Goal: Information Seeking & Learning: Learn about a topic

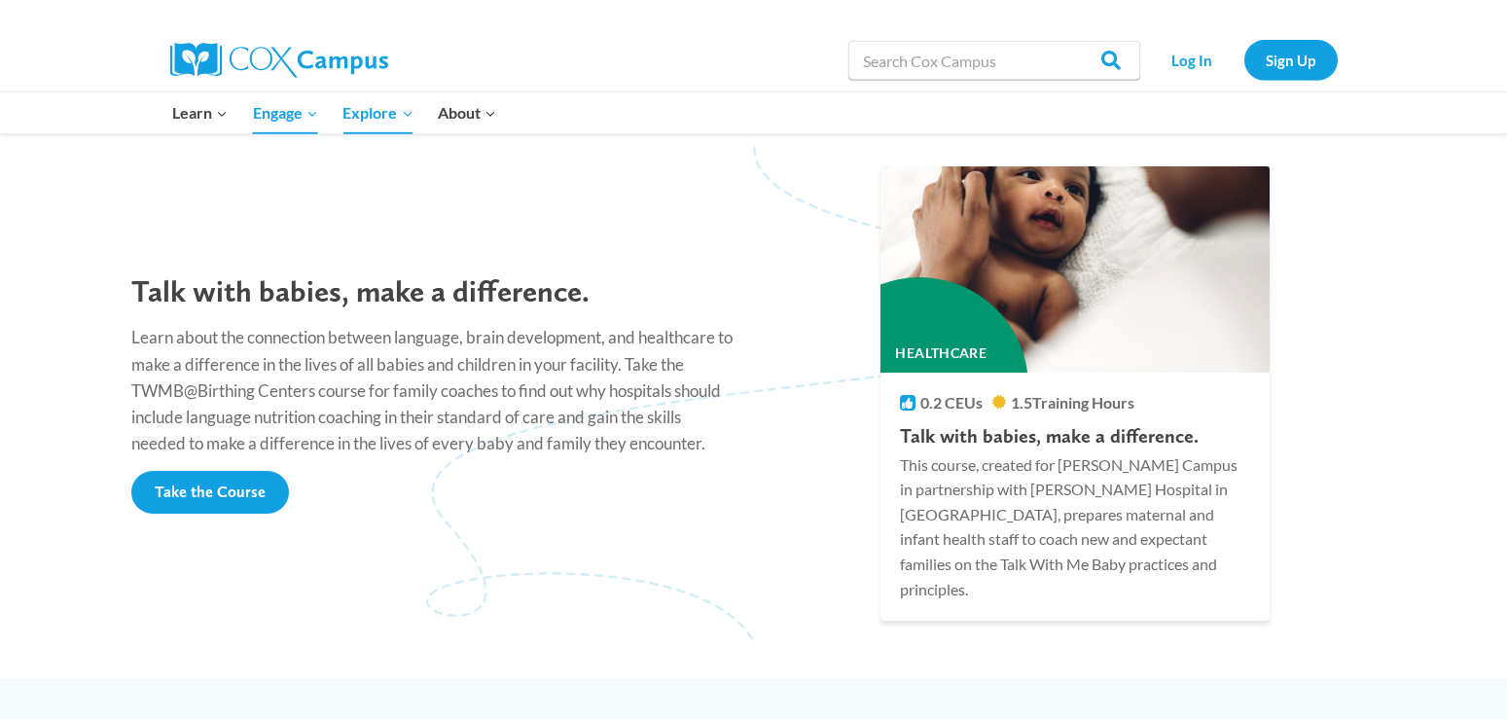
scroll to position [1641, 0]
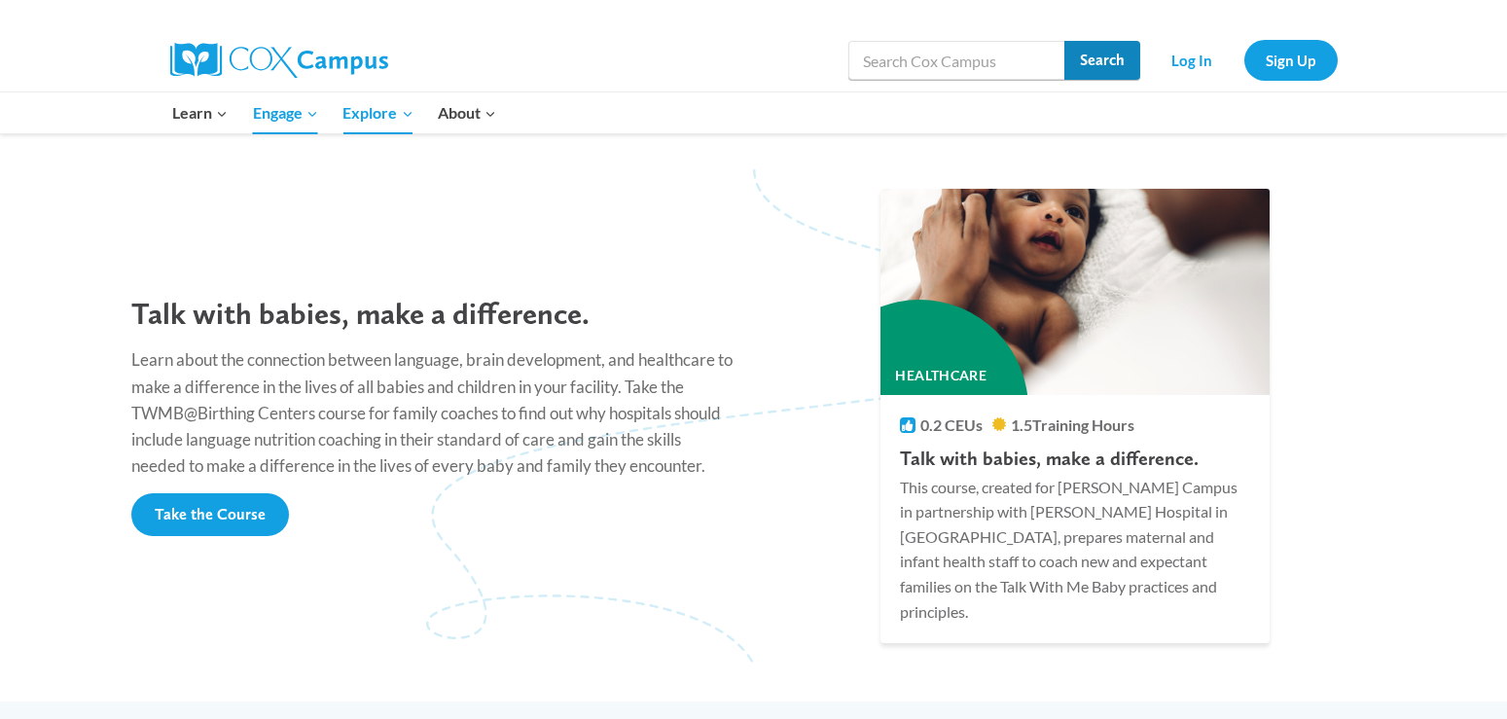
click at [1113, 61] on input "Search" at bounding box center [1102, 60] width 76 height 39
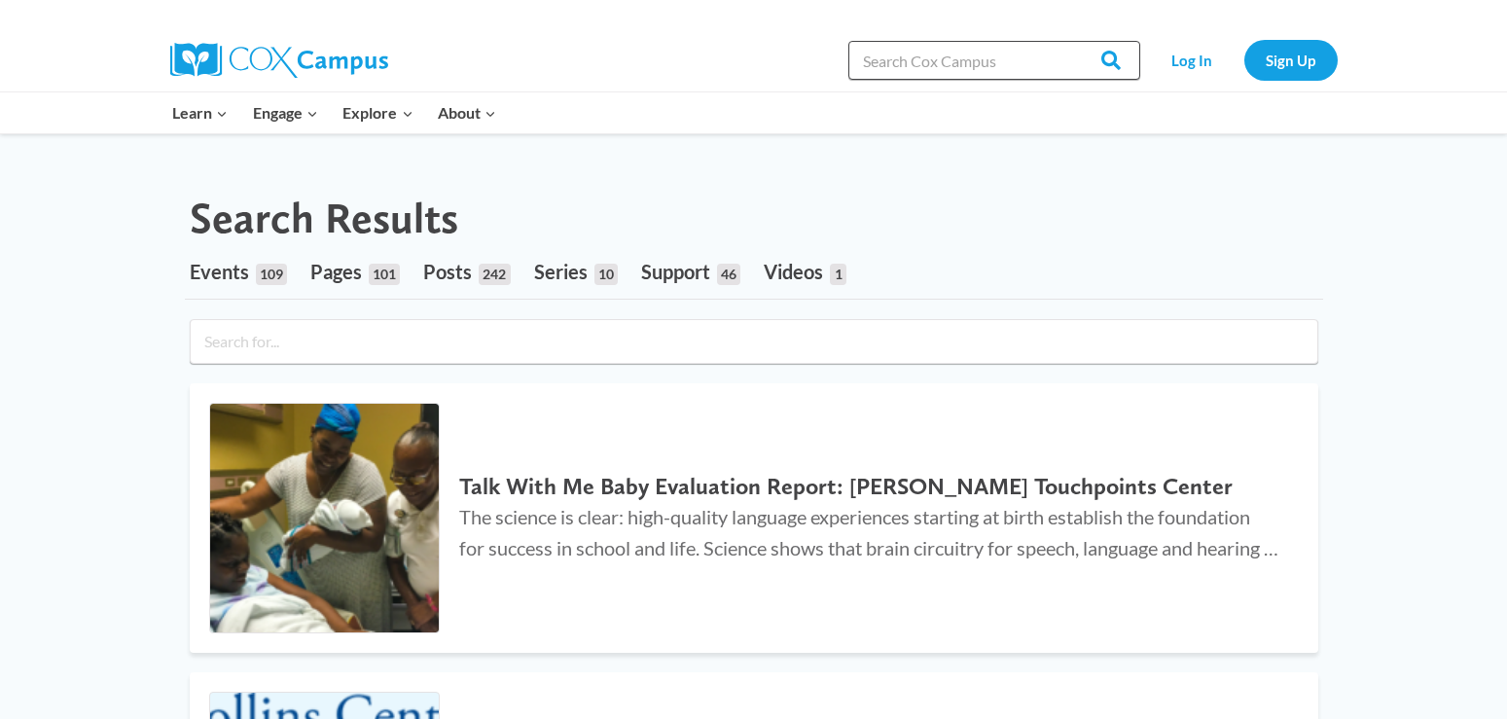
click at [999, 64] on input "Search in [URL][DOMAIN_NAME]" at bounding box center [994, 60] width 292 height 39
type input "early childhood courses"
click at [1112, 63] on input "Search" at bounding box center [1102, 60] width 76 height 39
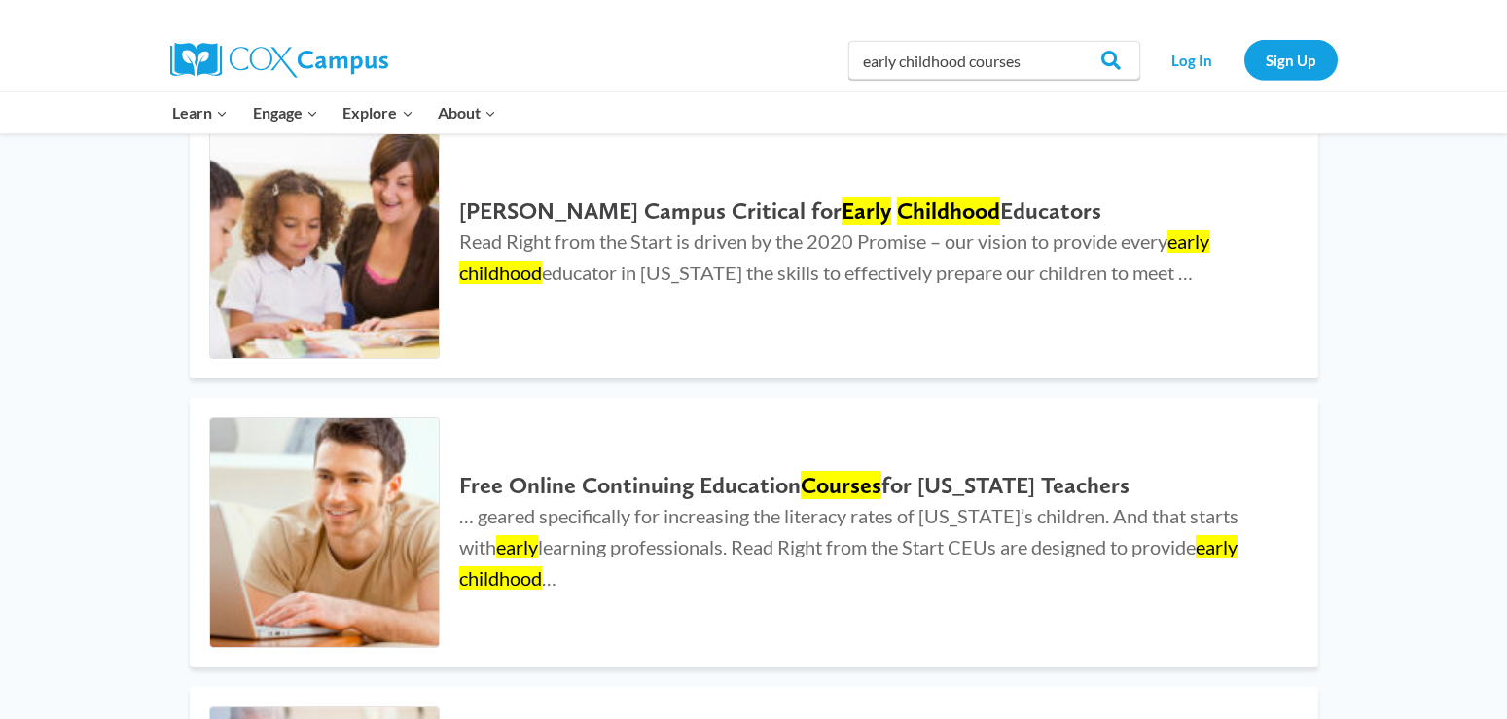
scroll to position [910, 0]
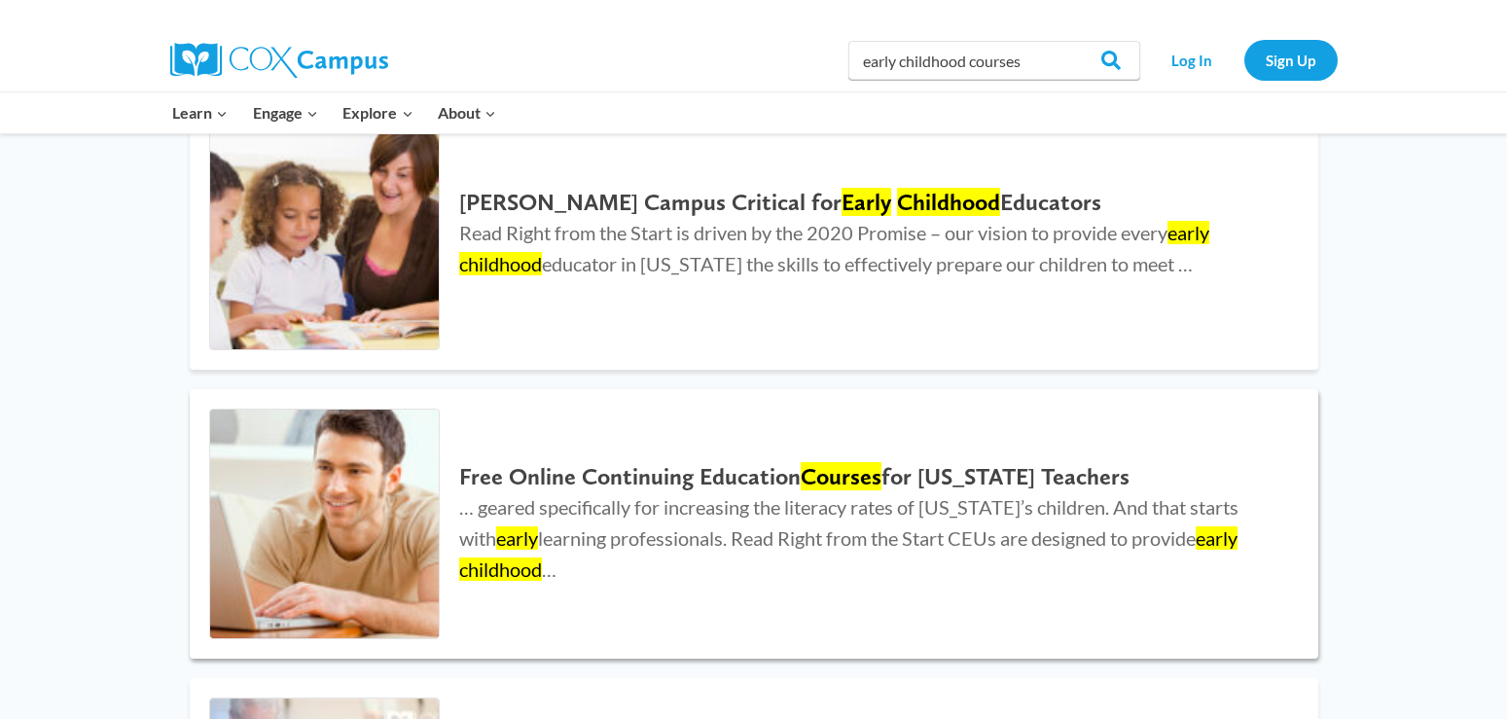
click at [741, 480] on h2 "Free Online Continuing Education Courses for Georgia Teachers" at bounding box center [868, 477] width 819 height 28
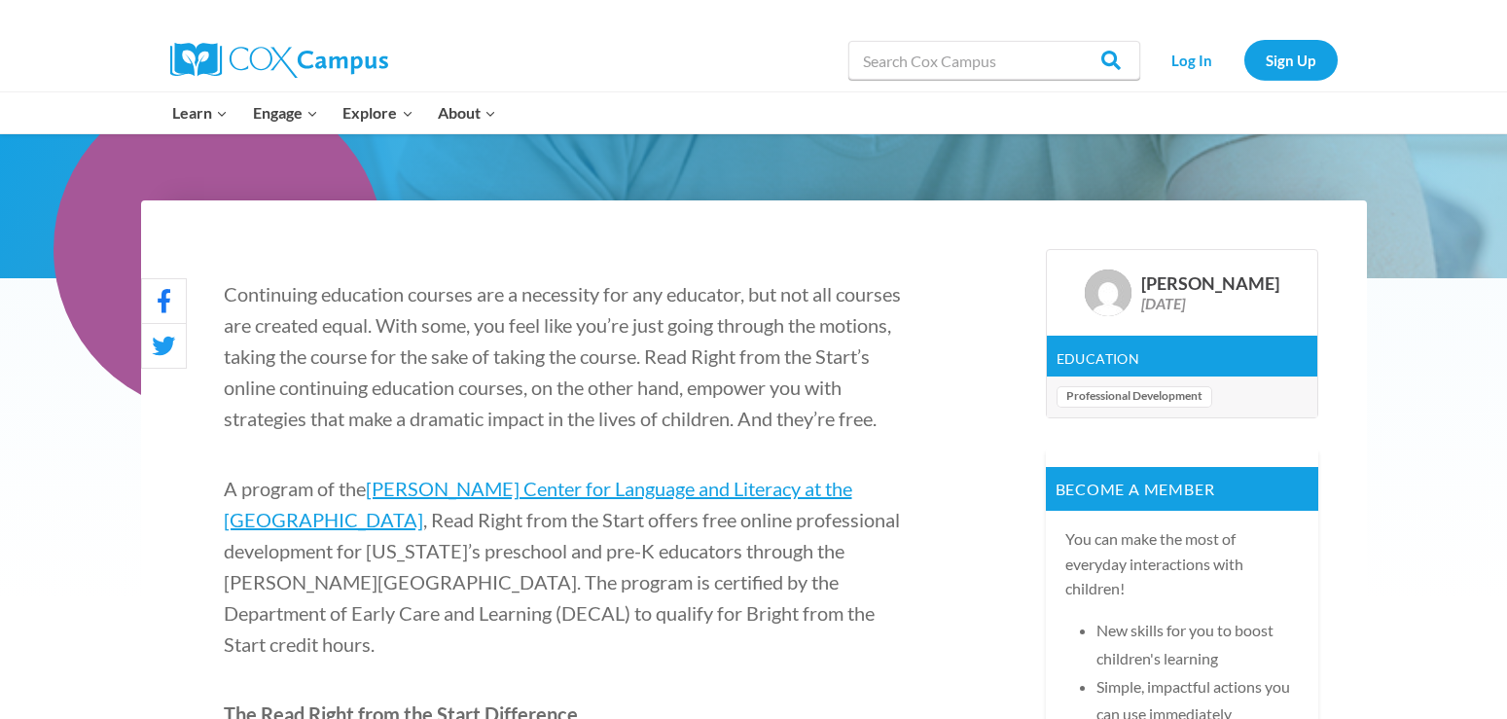
scroll to position [480, 0]
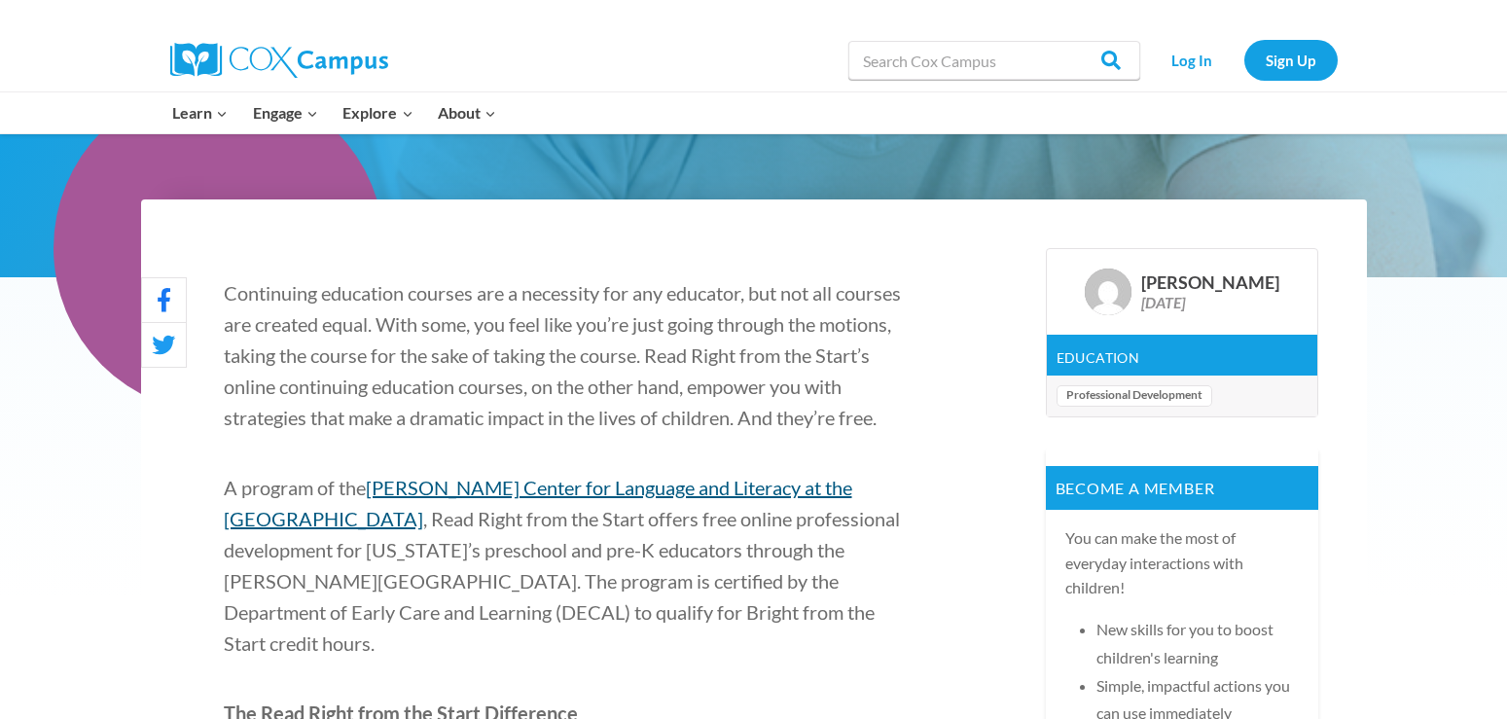
click at [555, 525] on link "Rollins Center for Language and Literacy at the Atlanta Speech School" at bounding box center [538, 503] width 628 height 54
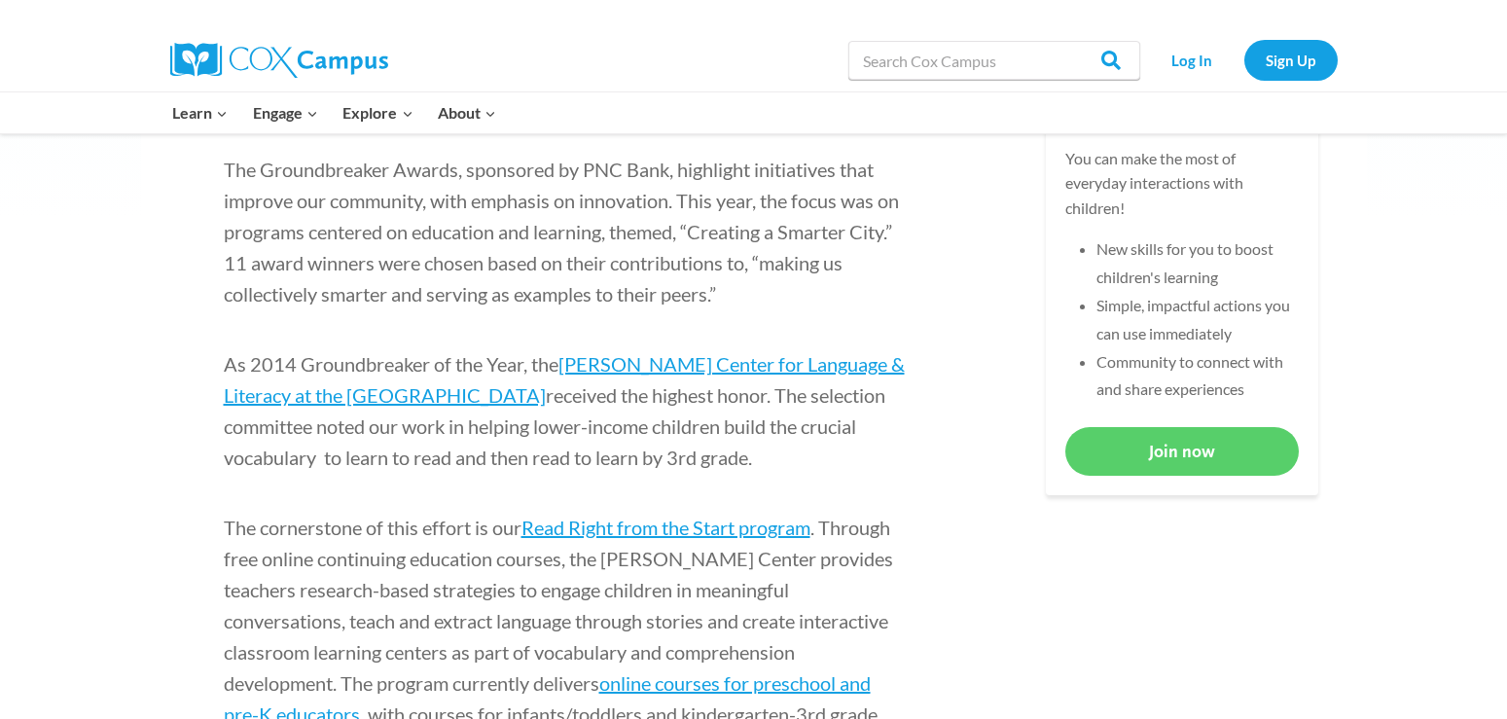
scroll to position [876, 0]
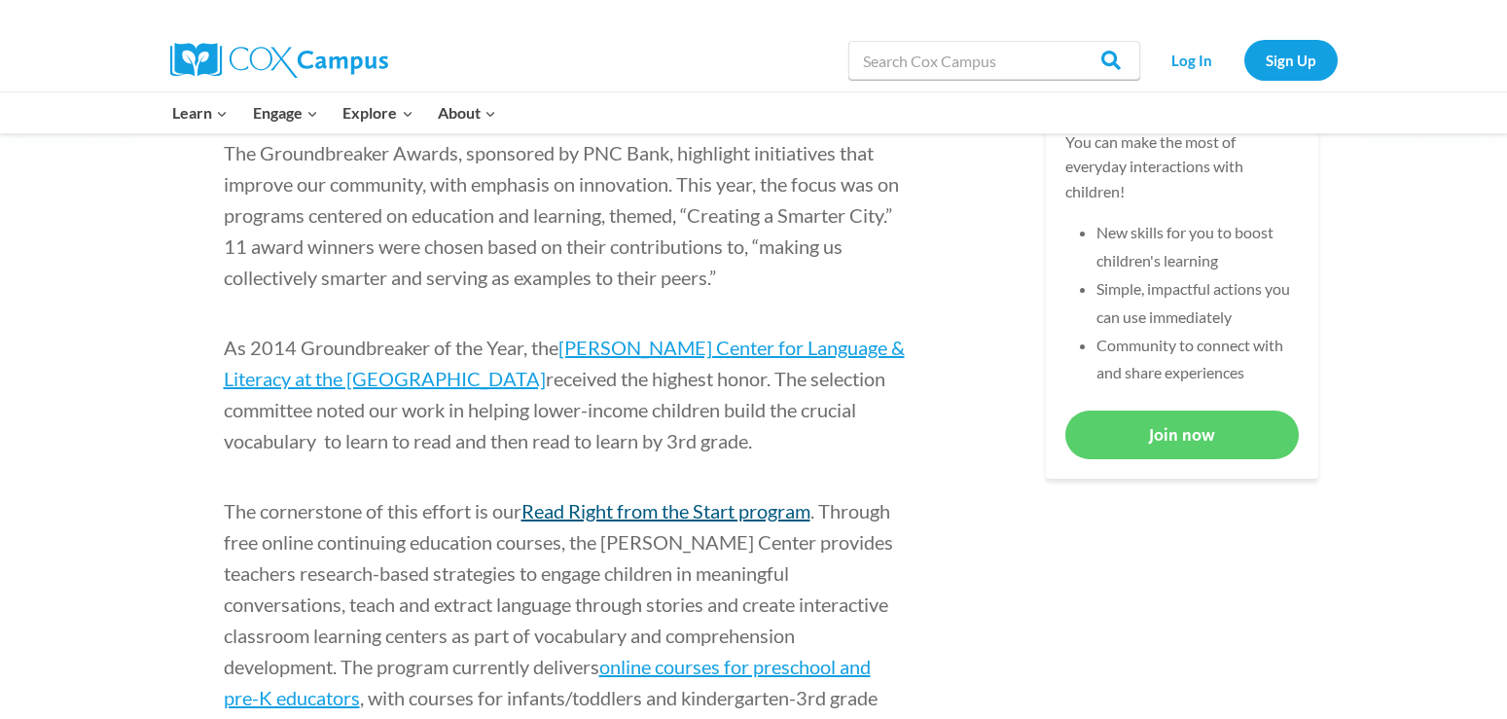
click at [677, 511] on link "Read Right from the Start program" at bounding box center [665, 510] width 289 height 23
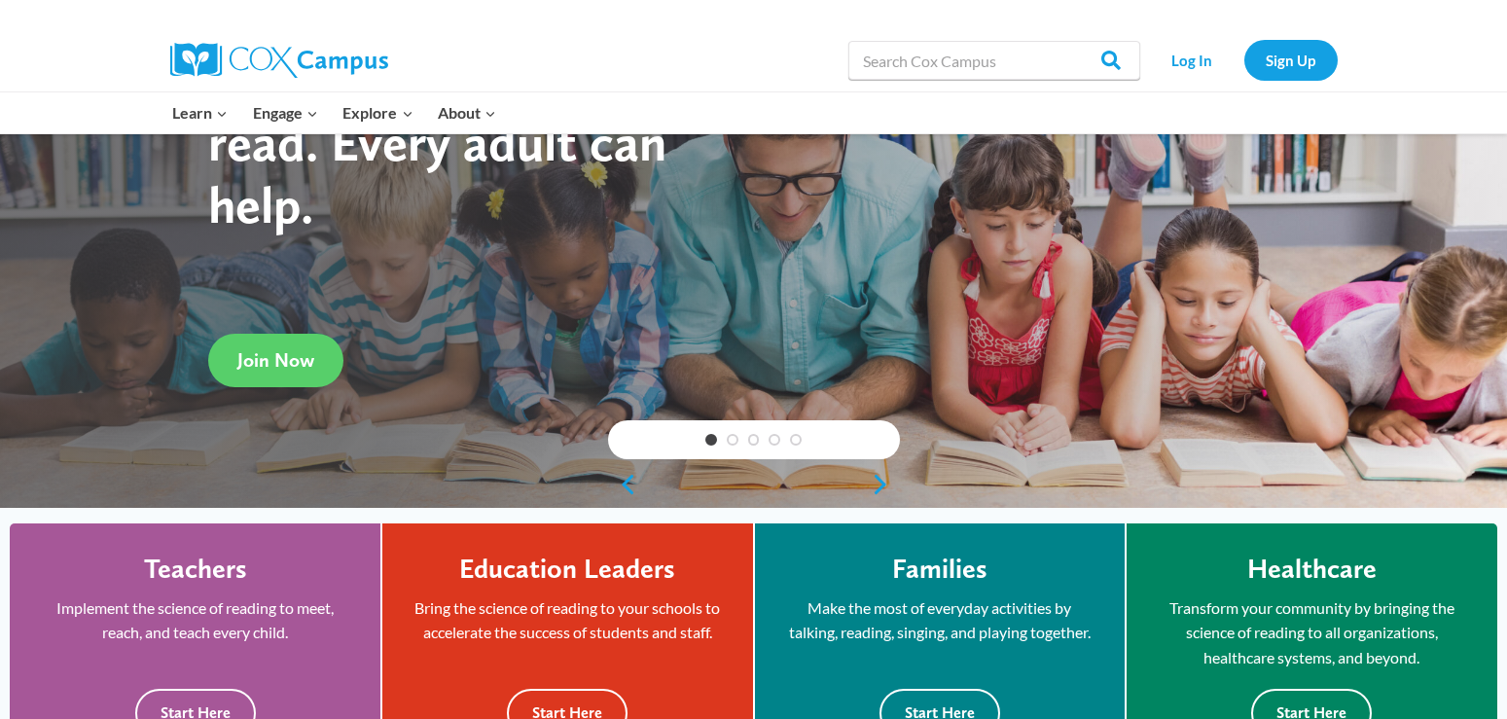
scroll to position [215, 0]
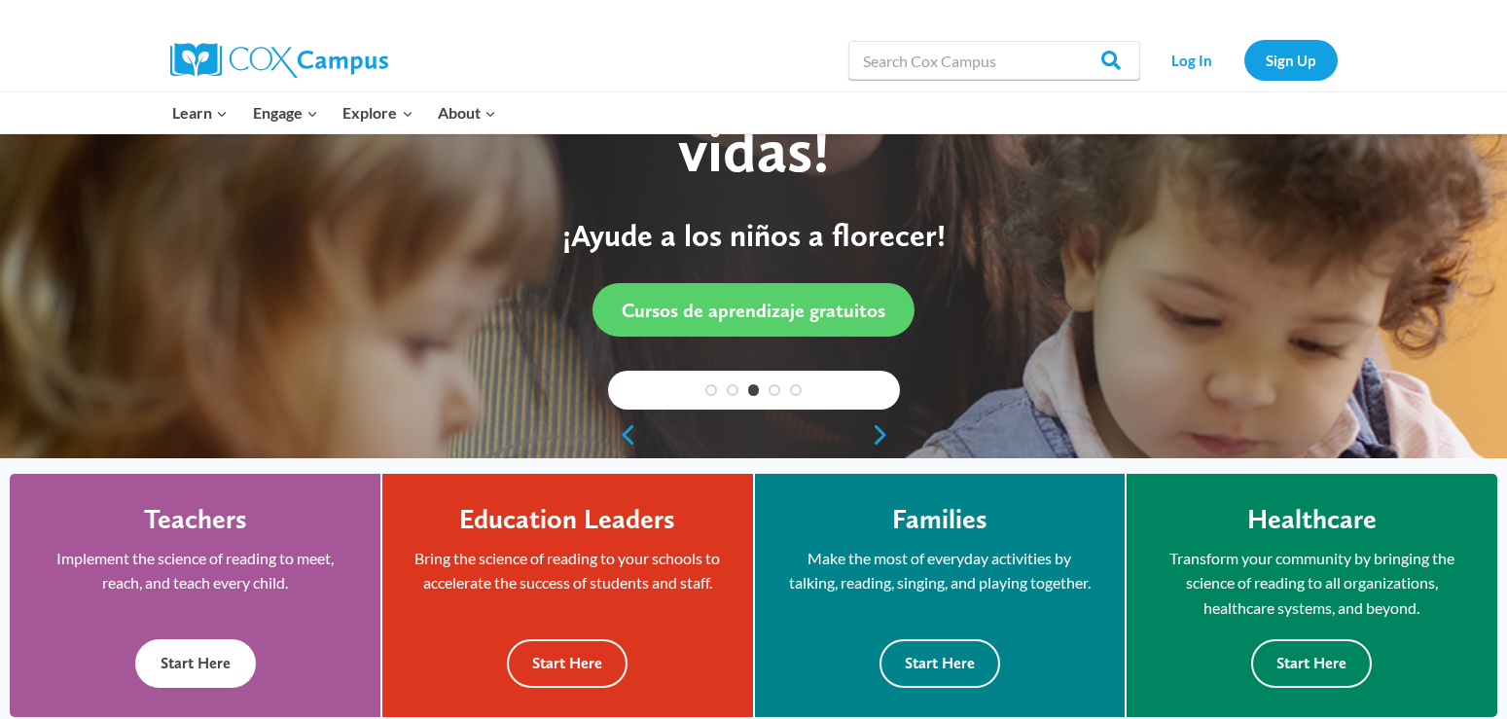
click at [207, 668] on button "Start Here" at bounding box center [195, 663] width 121 height 48
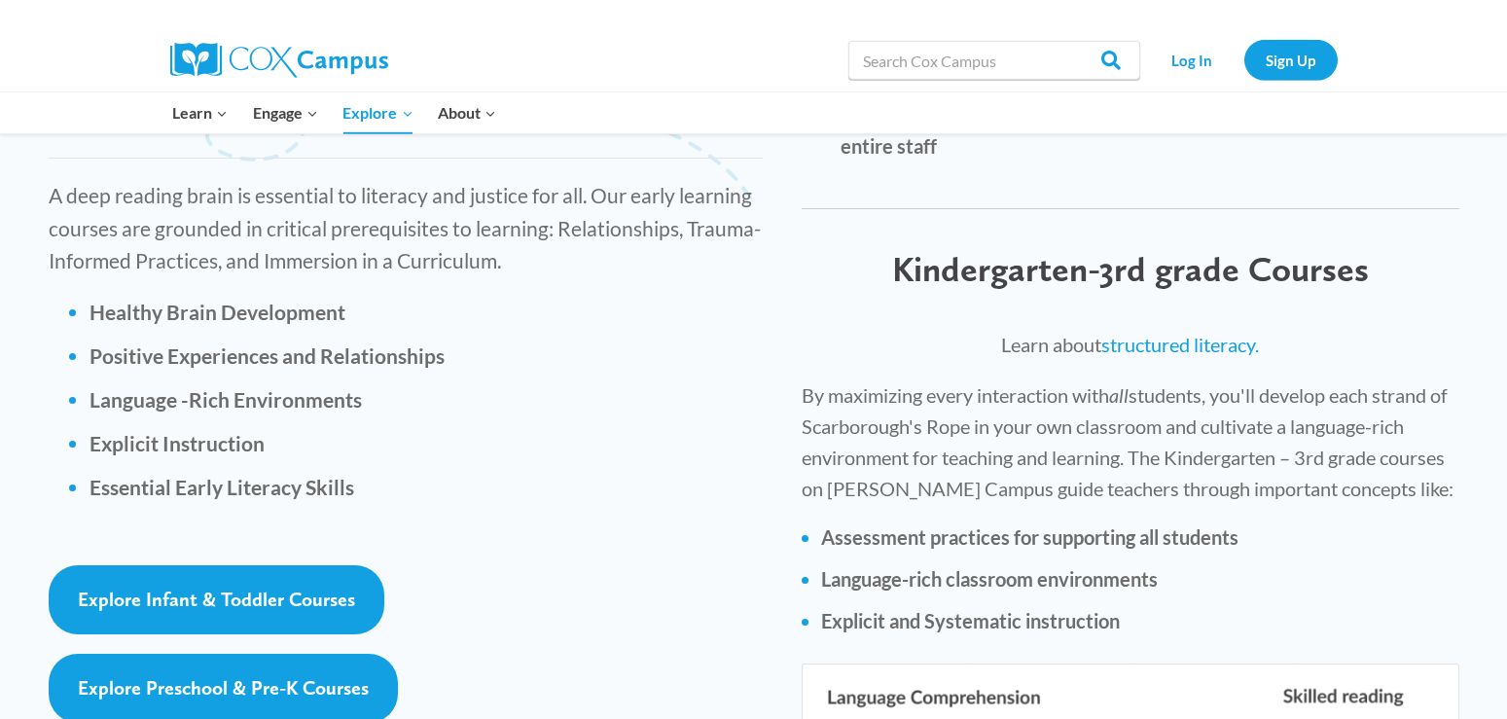
scroll to position [2695, 0]
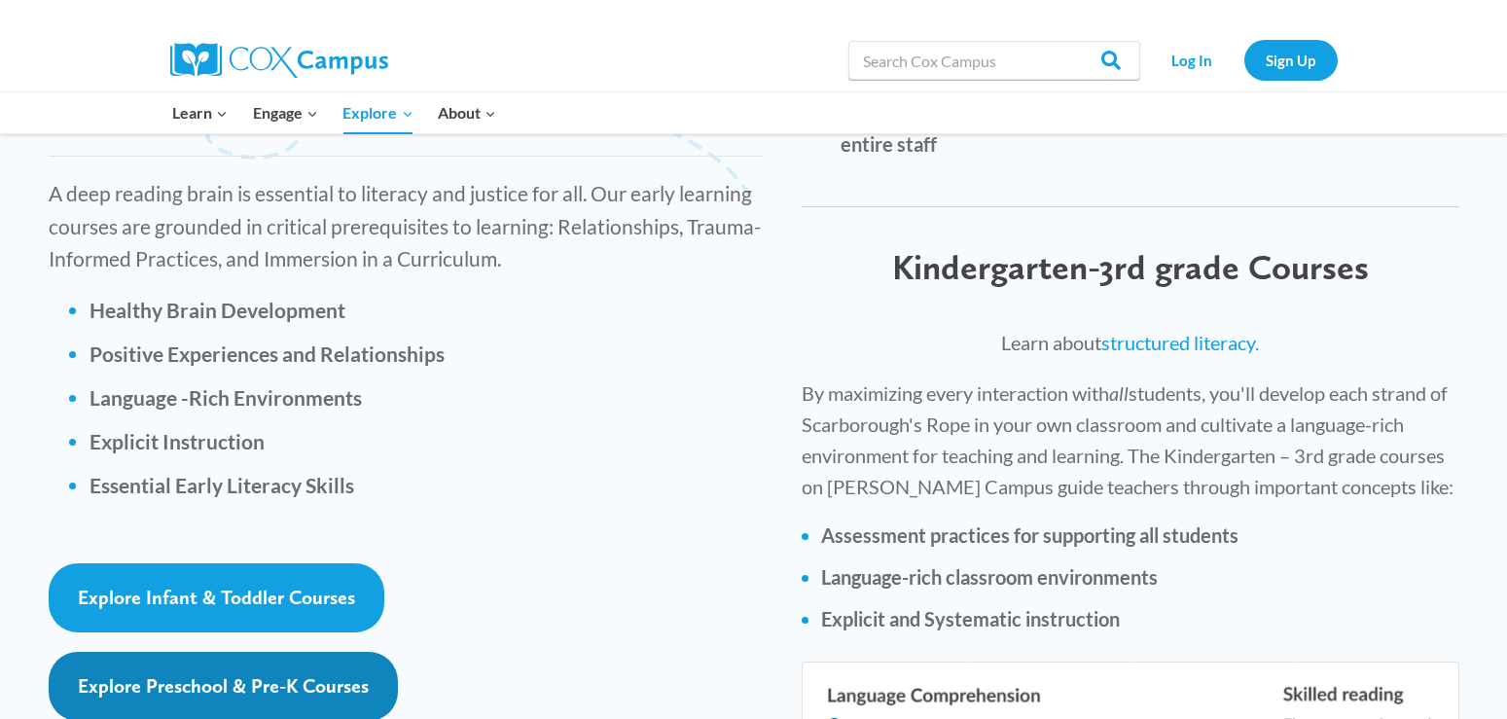
click at [334, 674] on span "Explore Preschool & Pre-K Courses" at bounding box center [223, 685] width 291 height 23
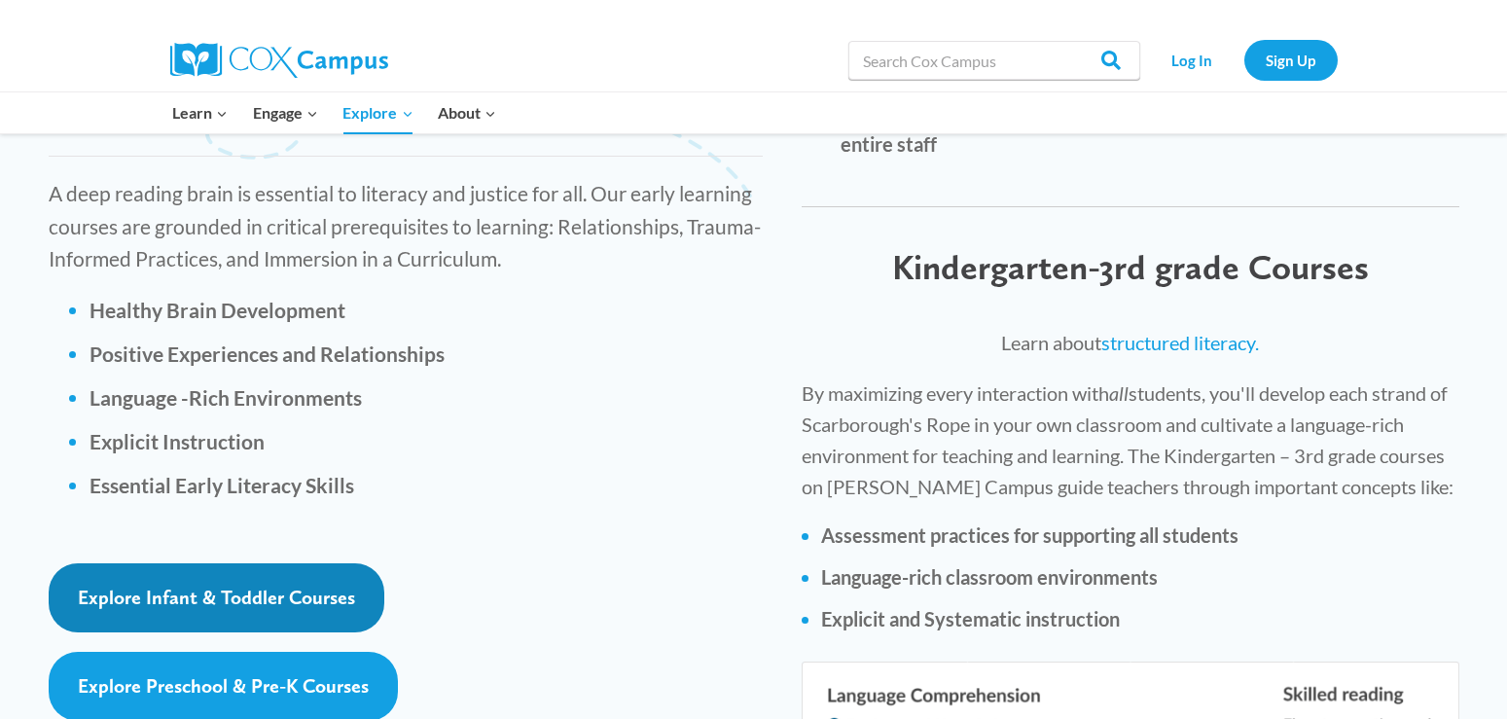
click at [267, 586] on span "Explore Infant & Toddler Courses" at bounding box center [216, 597] width 277 height 23
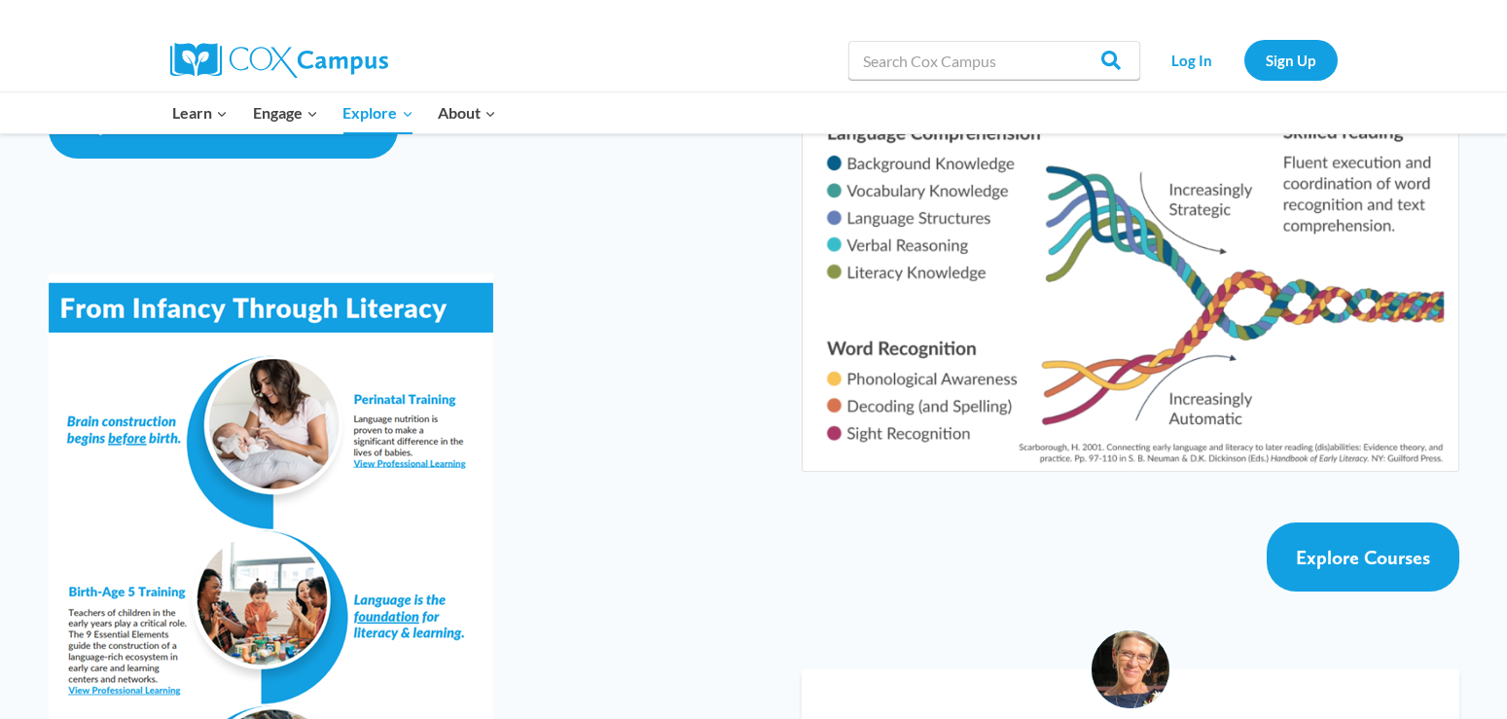
scroll to position [3307, 0]
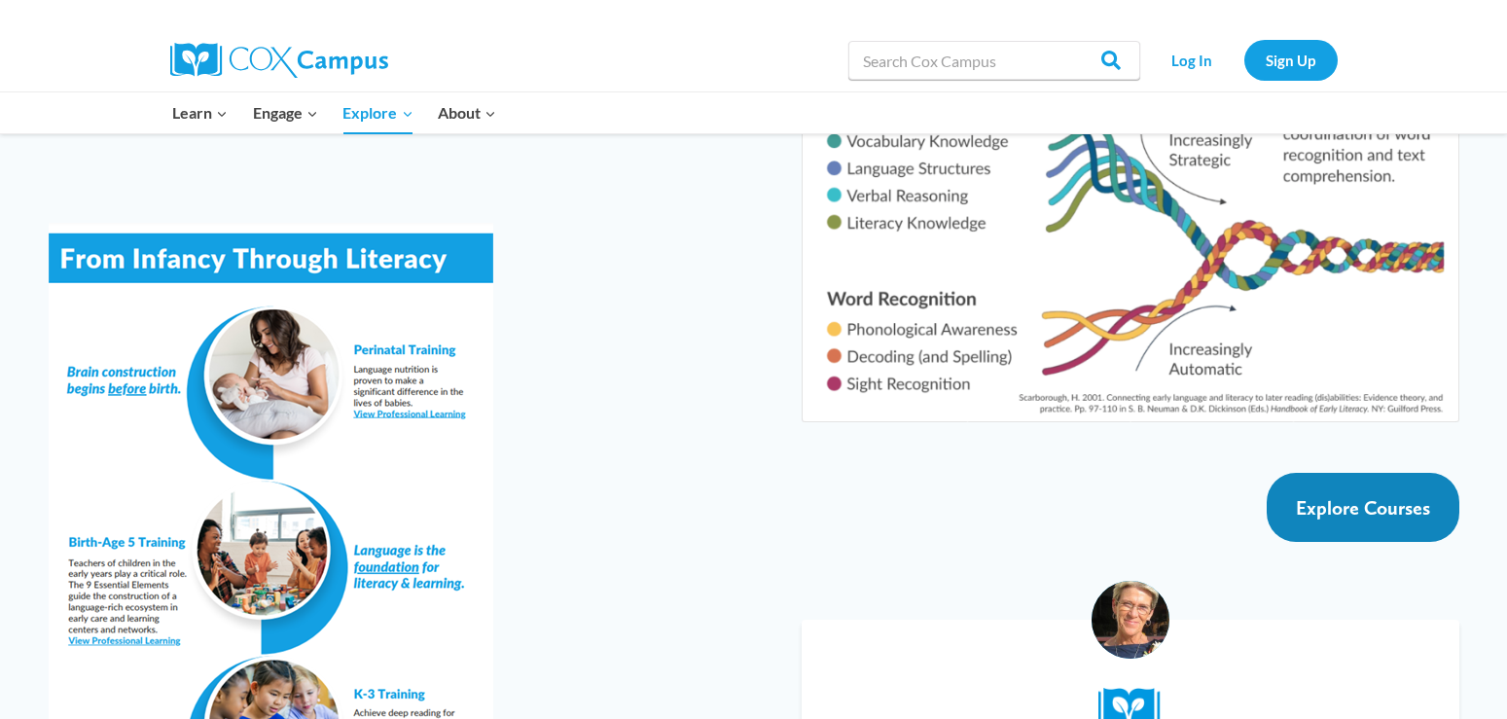
click at [1376, 496] on span "Explore Courses" at bounding box center [1363, 507] width 134 height 23
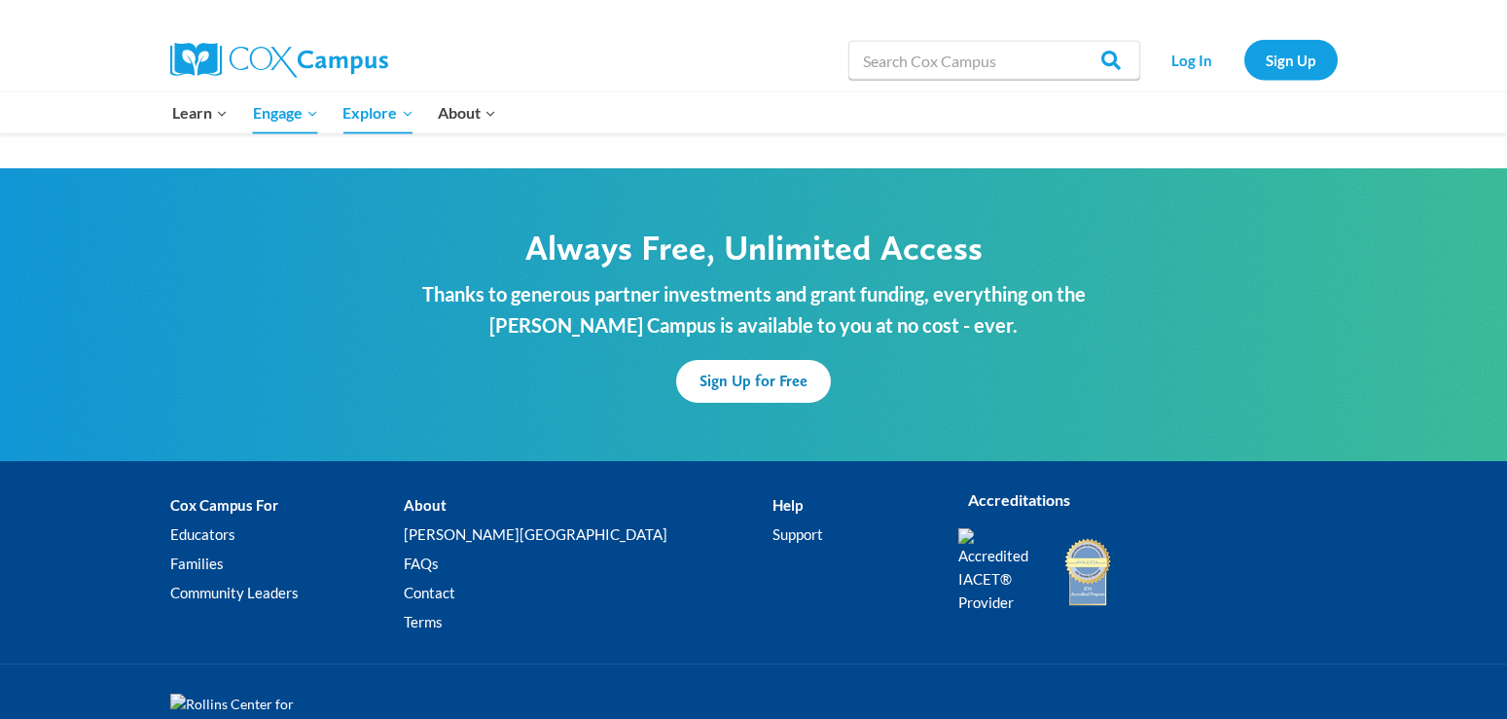
scroll to position [3196, 0]
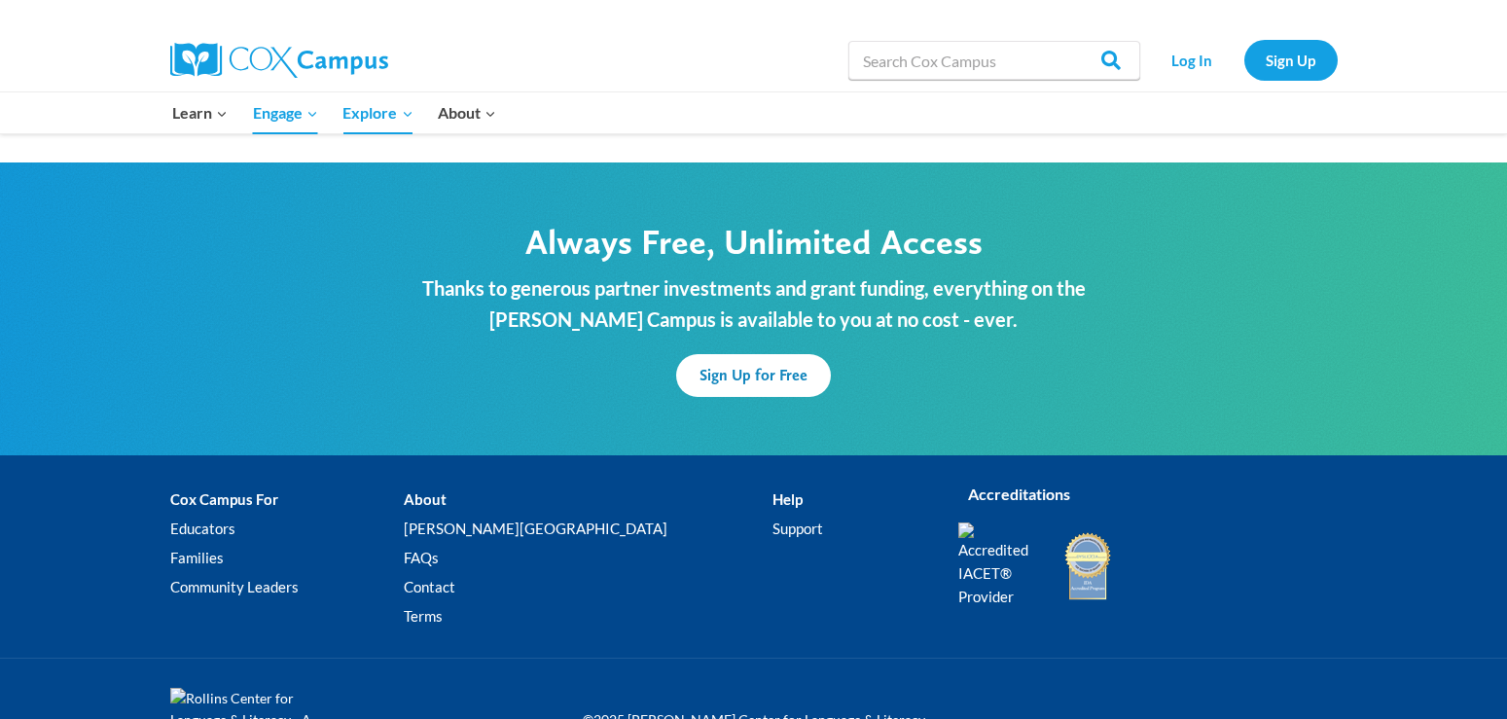
drag, startPoint x: 1505, startPoint y: 712, endPoint x: 1466, endPoint y: 648, distance: 75.1
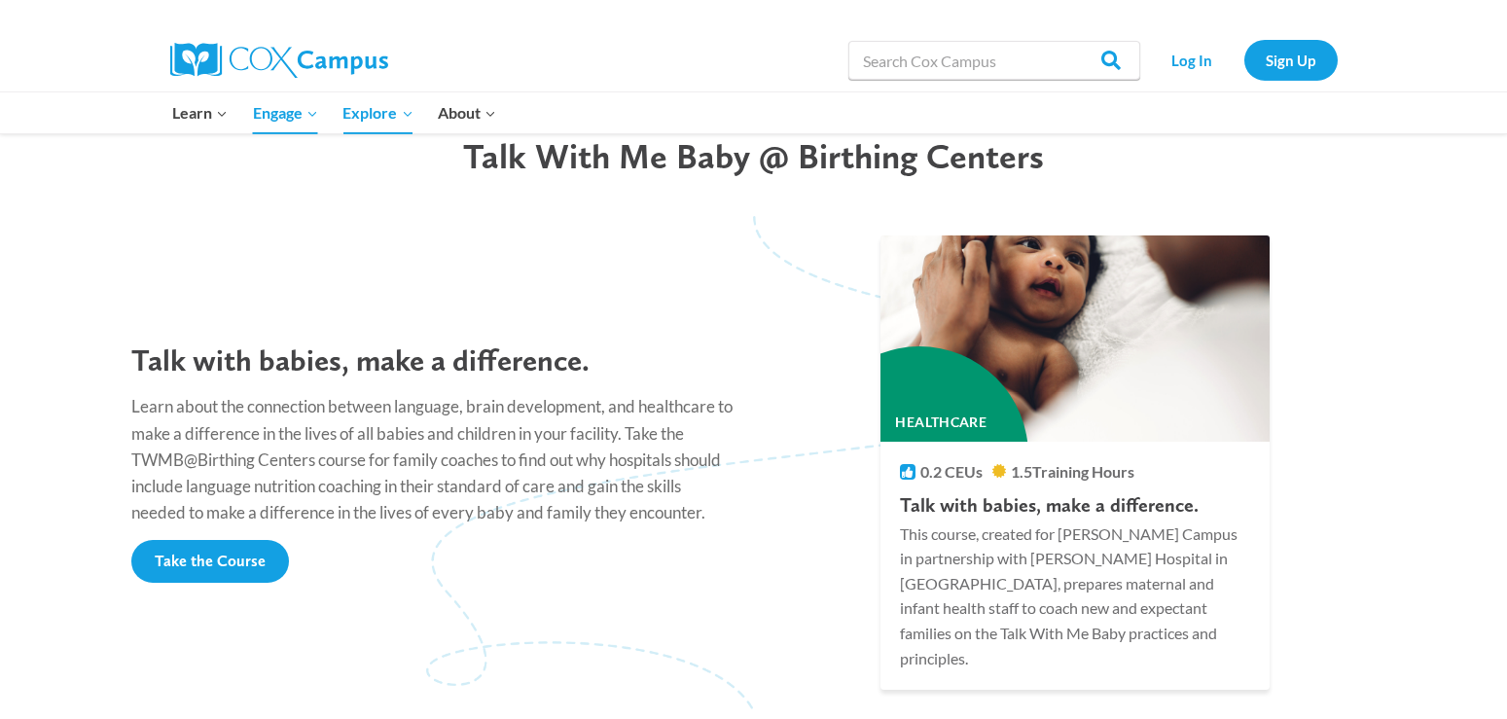
scroll to position [1575, 0]
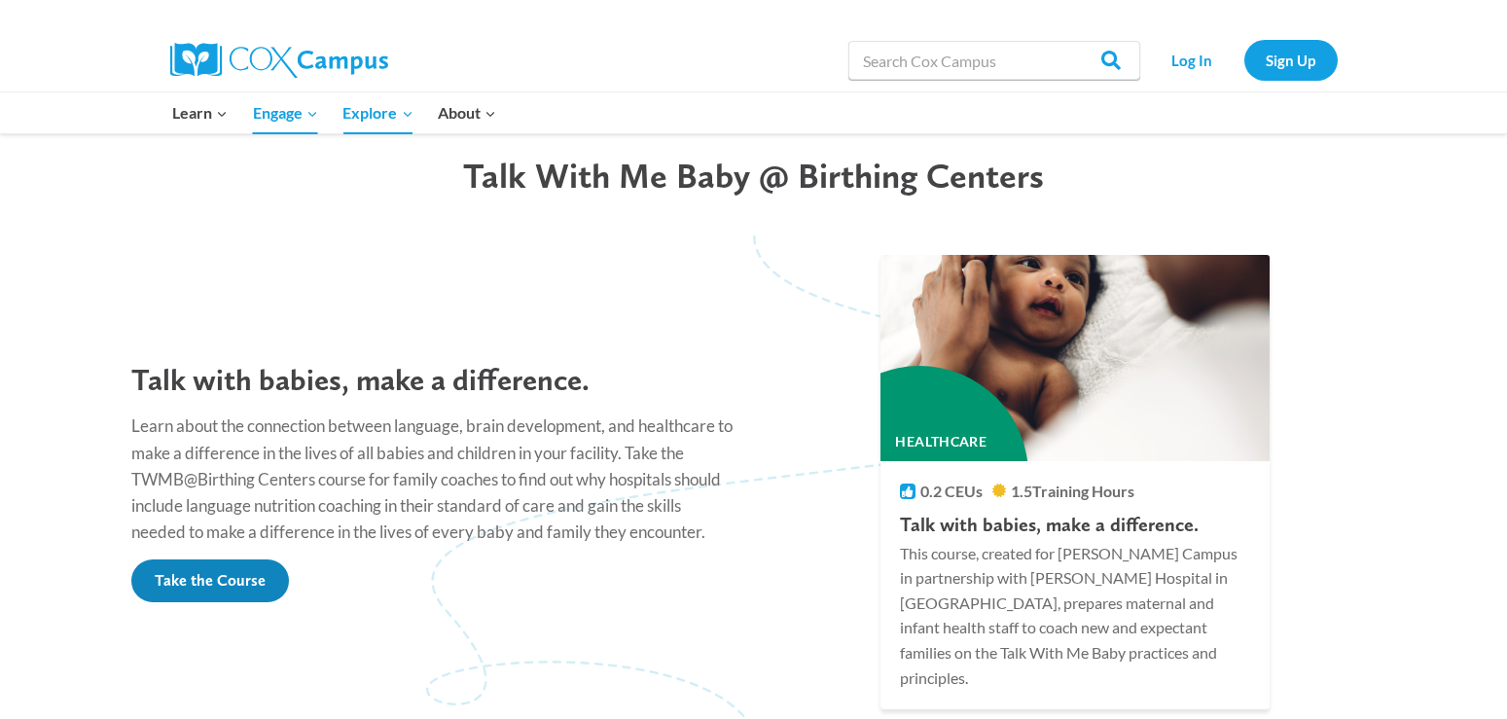
click at [237, 571] on span "Take the Course" at bounding box center [210, 580] width 111 height 18
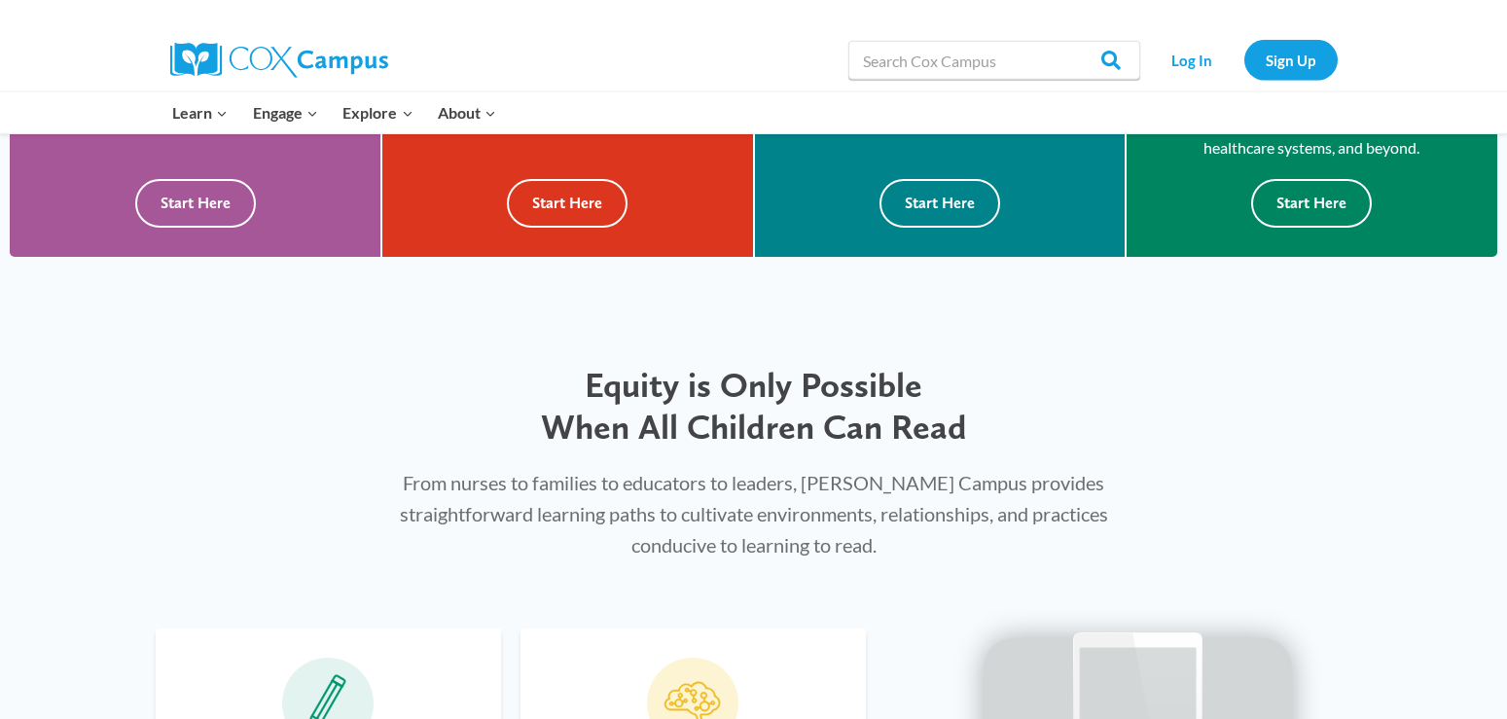
scroll to position [678, 0]
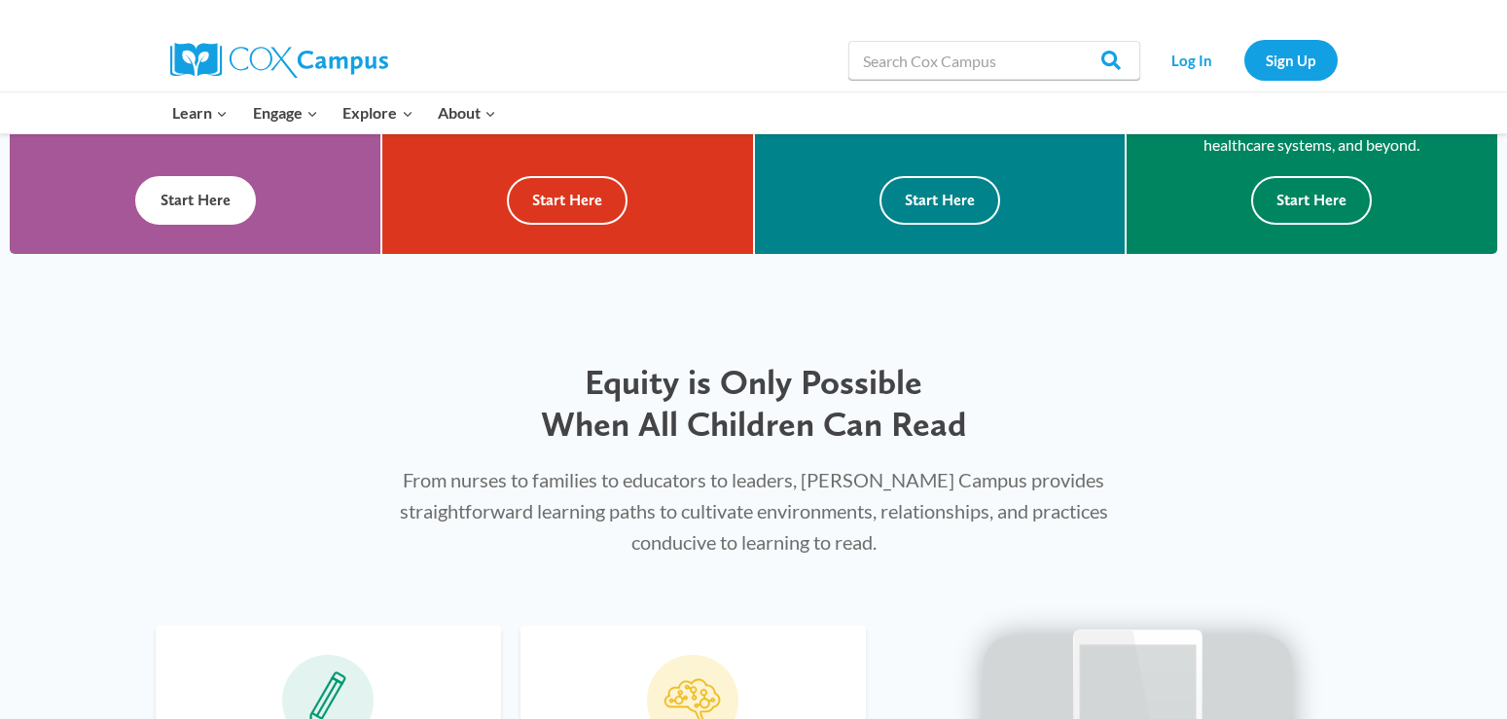
click at [192, 197] on button "Start Here" at bounding box center [195, 200] width 121 height 48
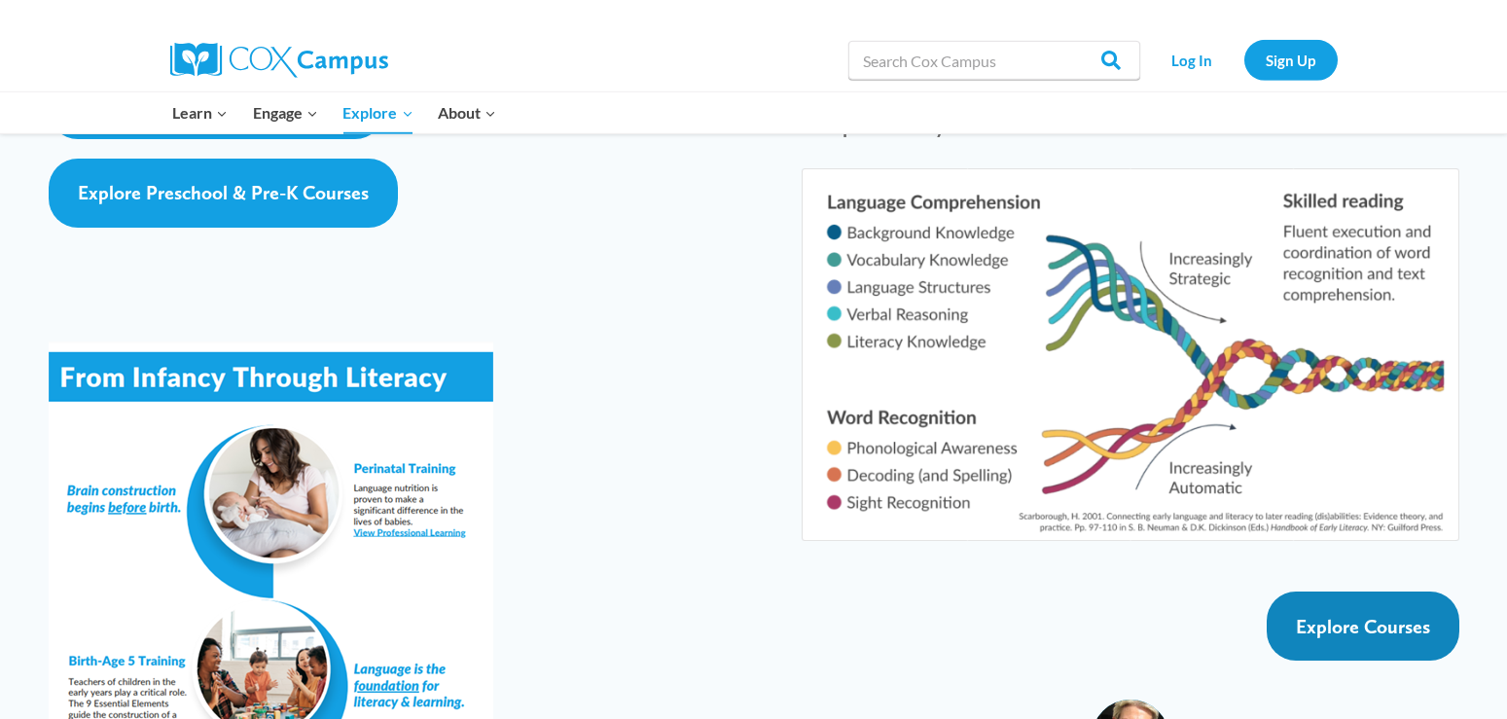
scroll to position [3191, 0]
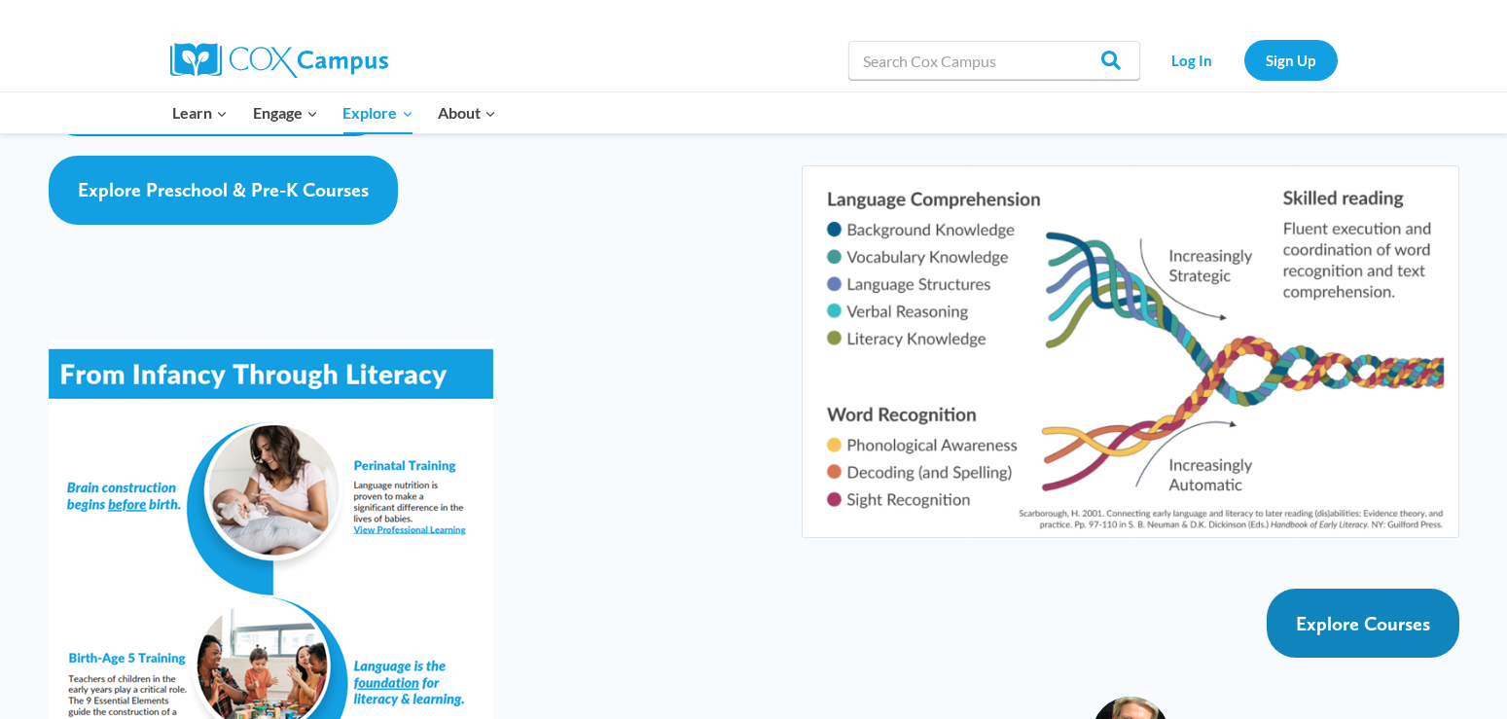
click at [1345, 612] on span "Explore Courses" at bounding box center [1363, 623] width 134 height 23
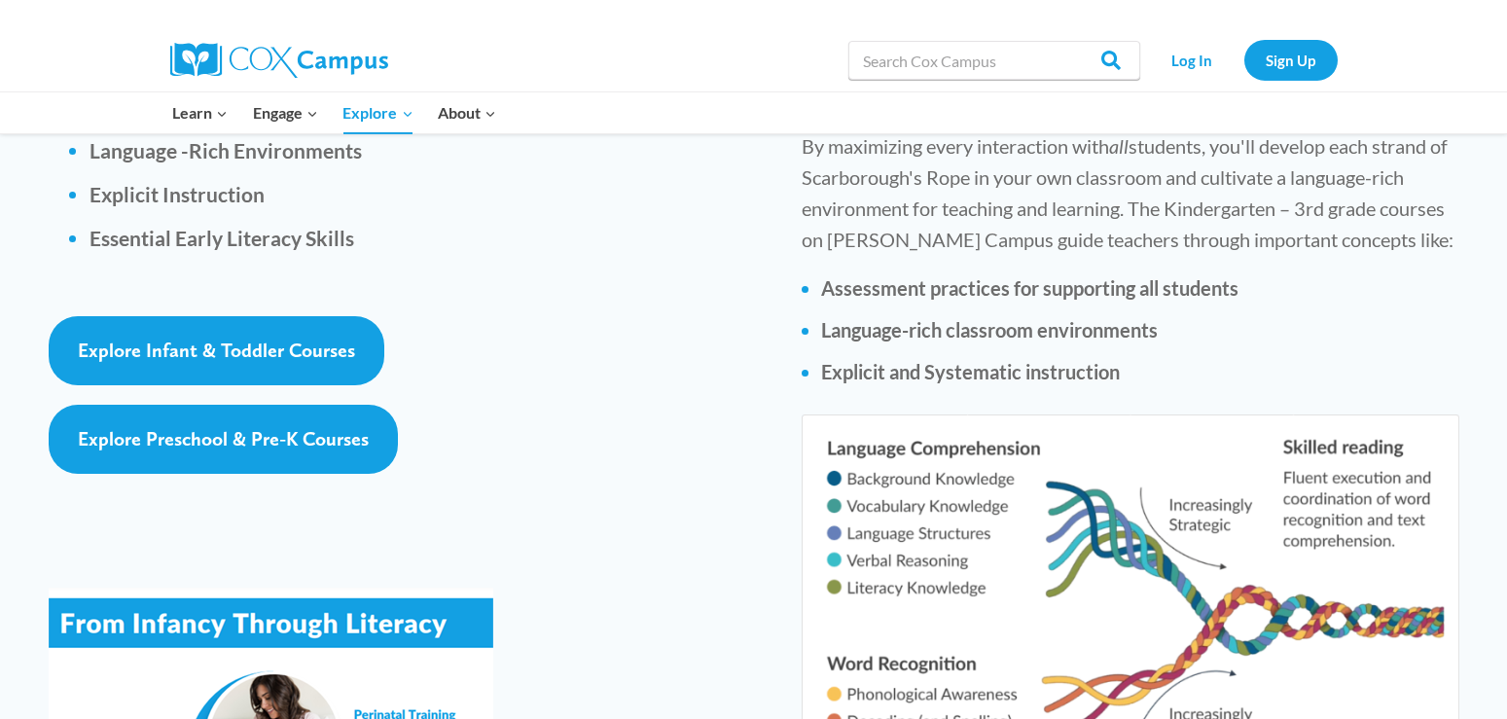
scroll to position [2943, 0]
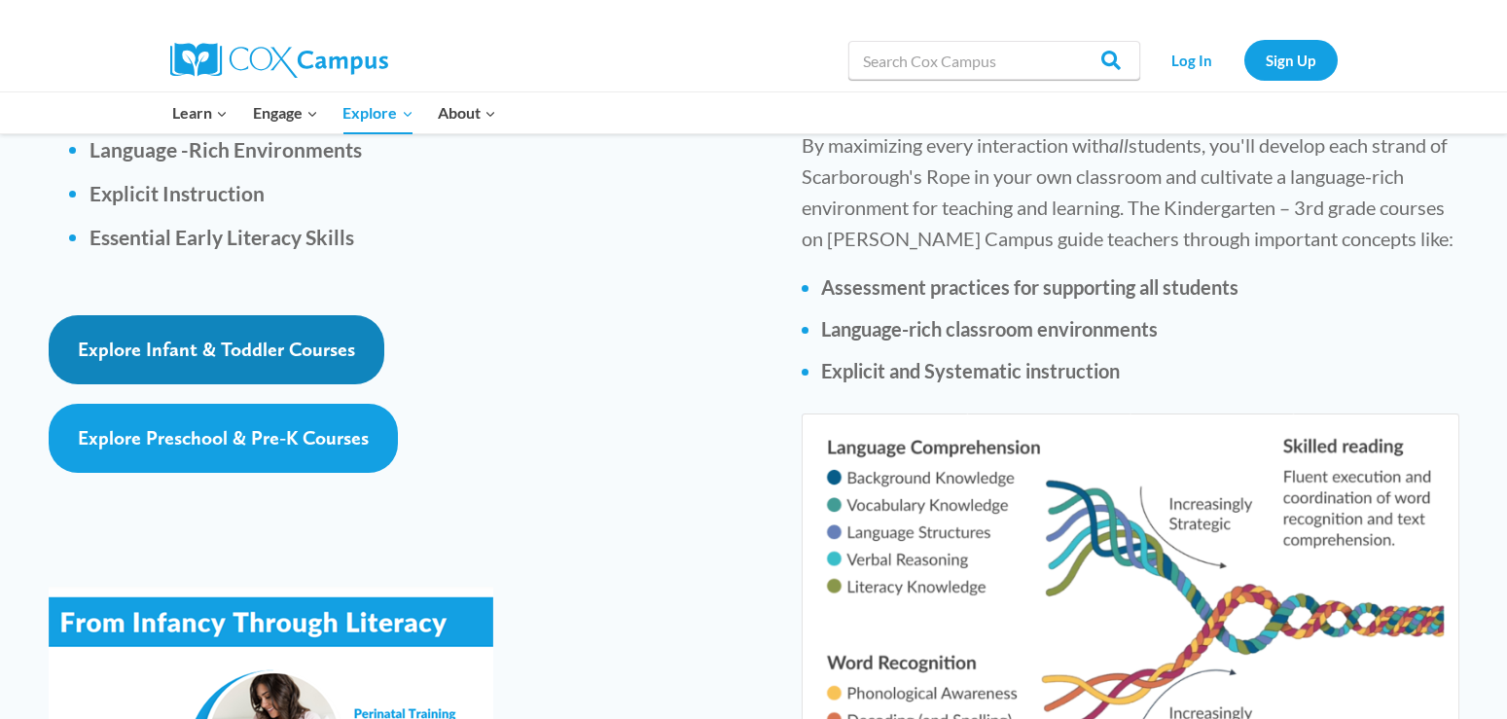
click at [229, 338] on span "Explore Infant & Toddler Courses" at bounding box center [216, 349] width 277 height 23
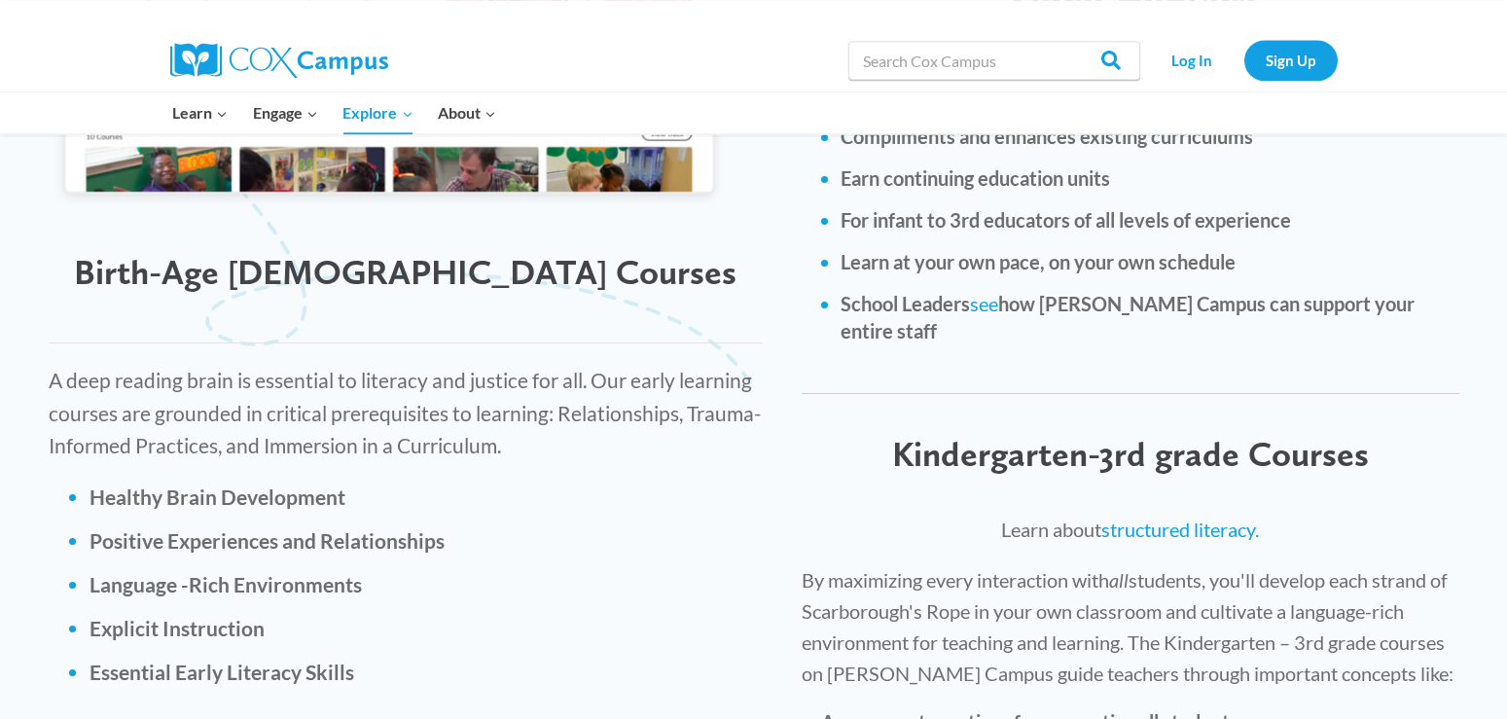
scroll to position [2480, 0]
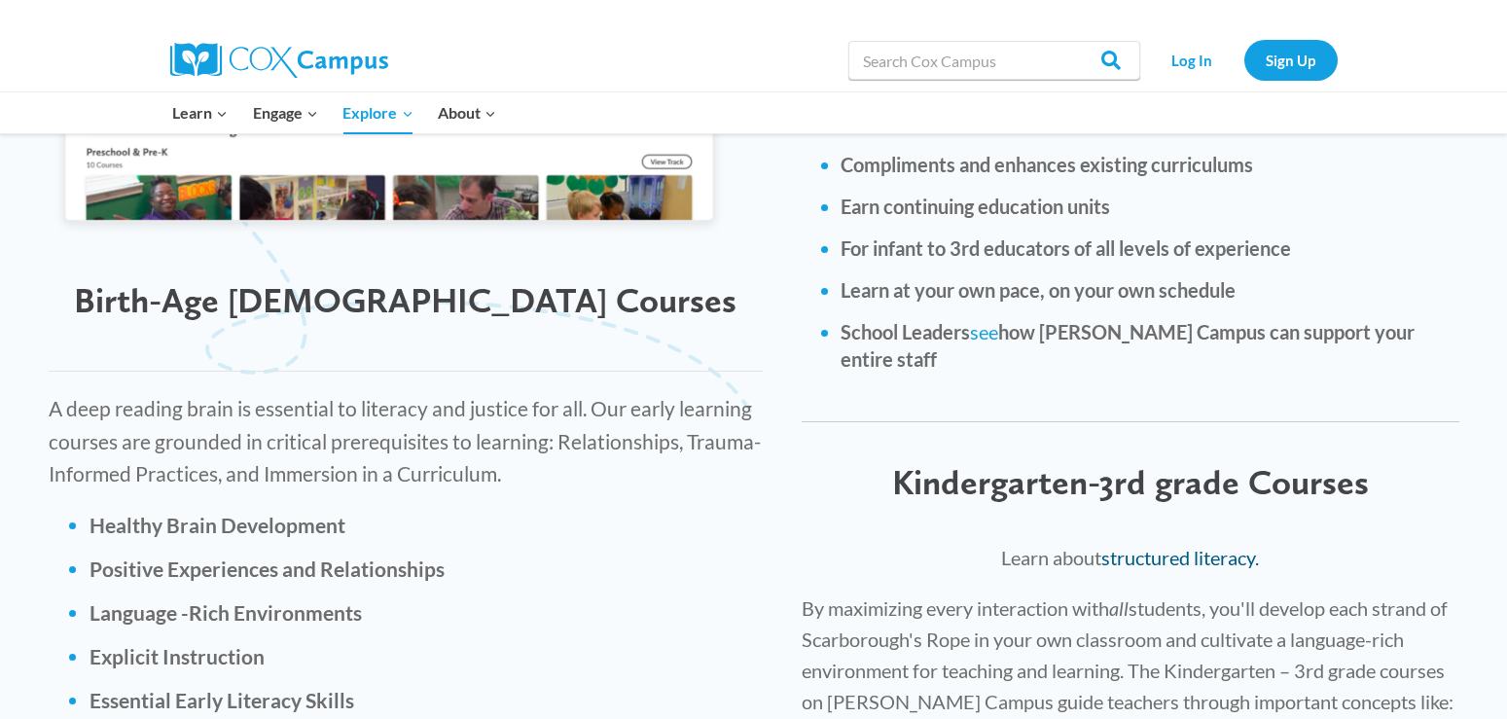
click at [1205, 546] on link "structured literacy." at bounding box center [1180, 557] width 158 height 23
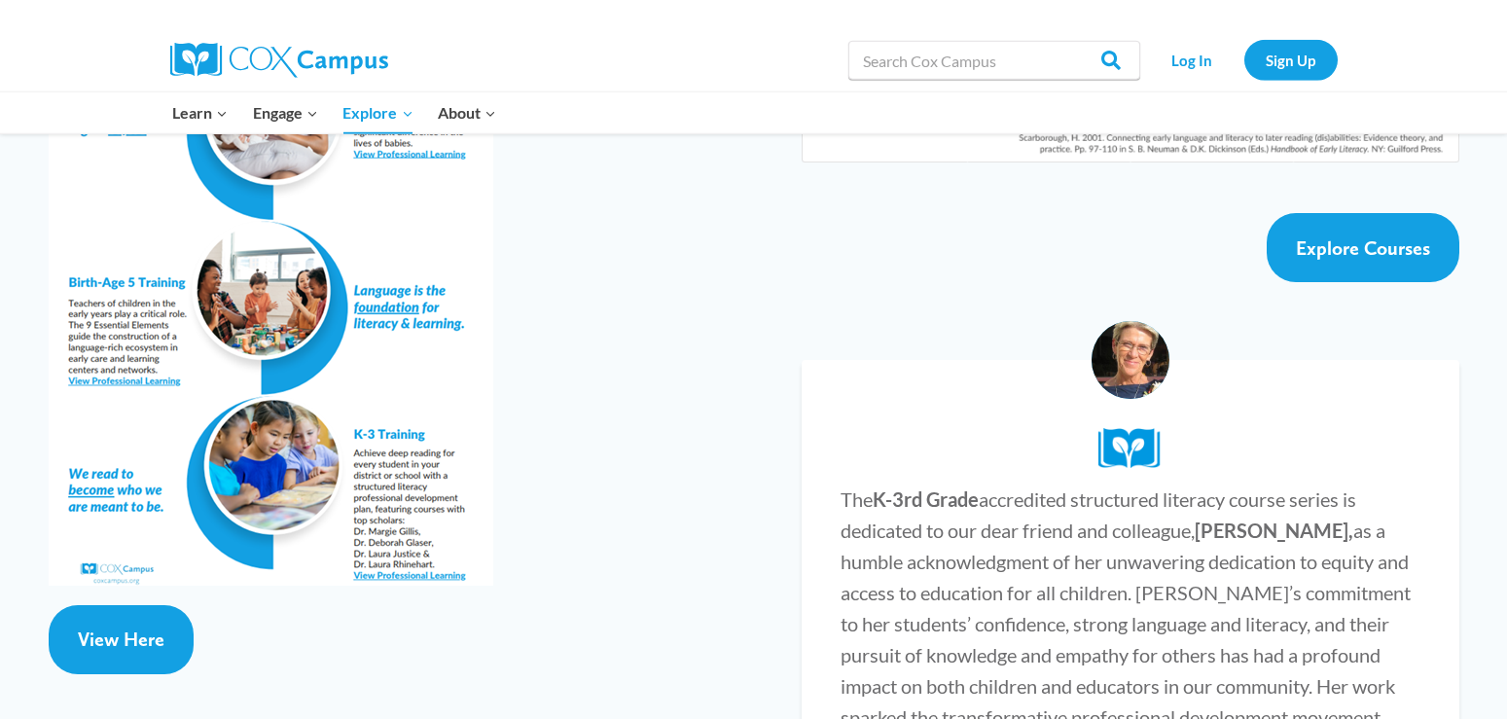
scroll to position [3571, 0]
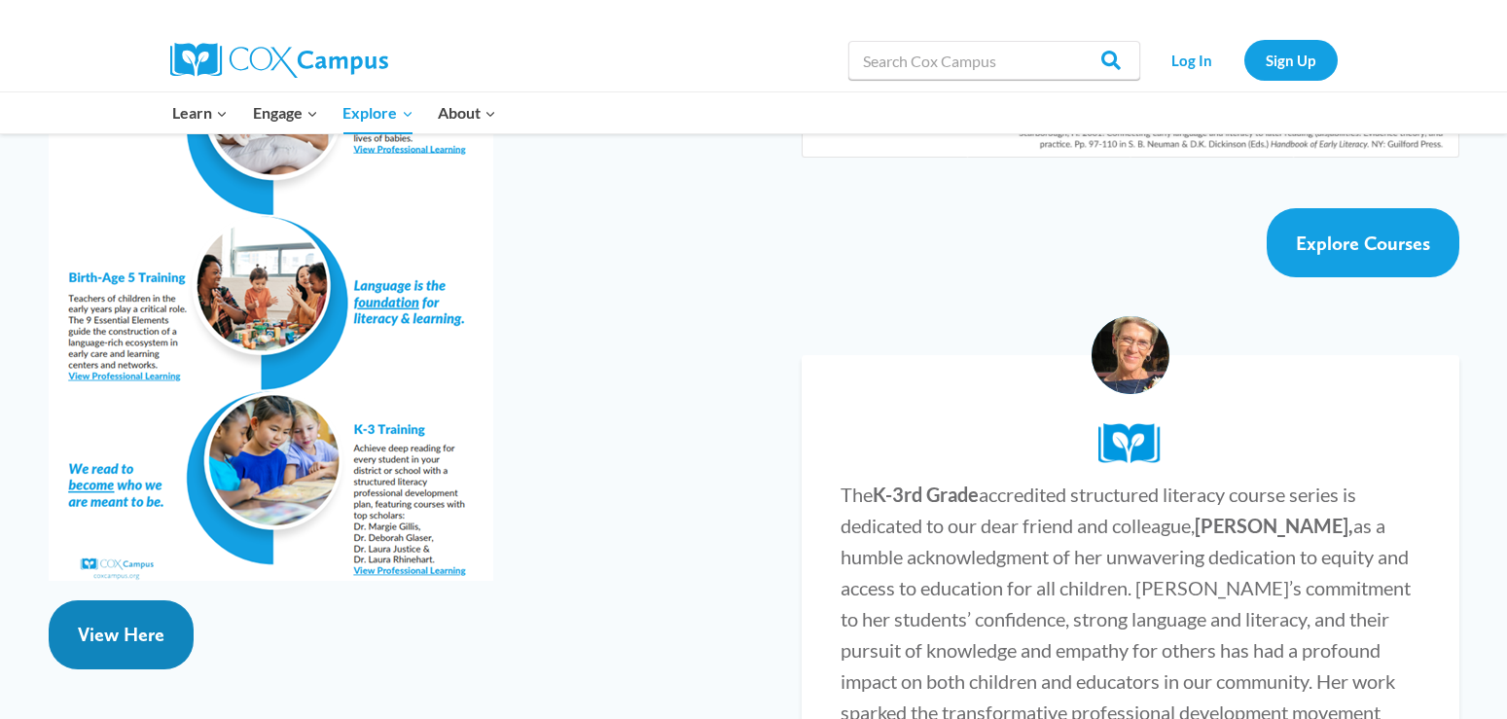
click at [120, 623] on span "View Here" at bounding box center [121, 634] width 87 height 23
click at [795, 297] on div "The K-3rd Grade accredited structured literacy course series is dedicated to ou…" at bounding box center [1130, 557] width 696 height 520
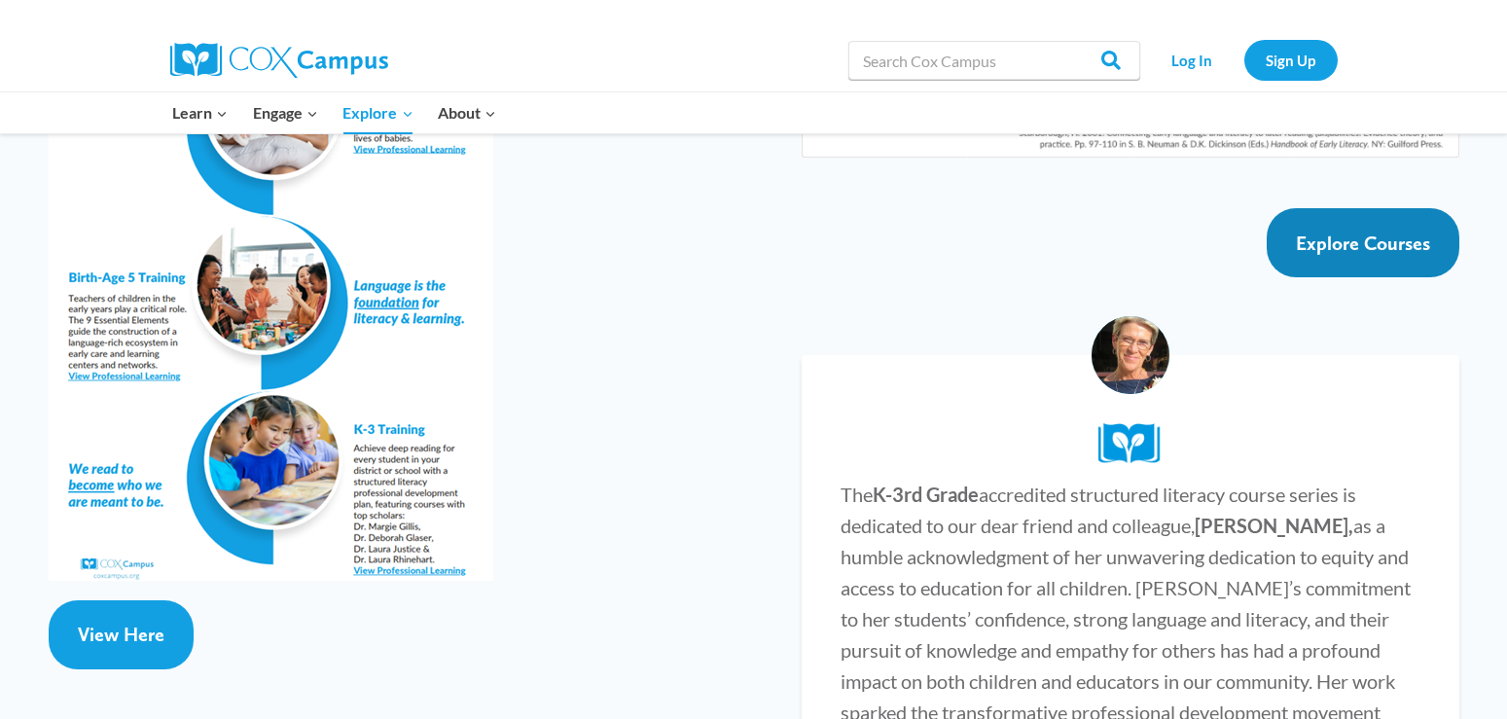
click at [1362, 232] on span "Explore Courses" at bounding box center [1363, 243] width 134 height 23
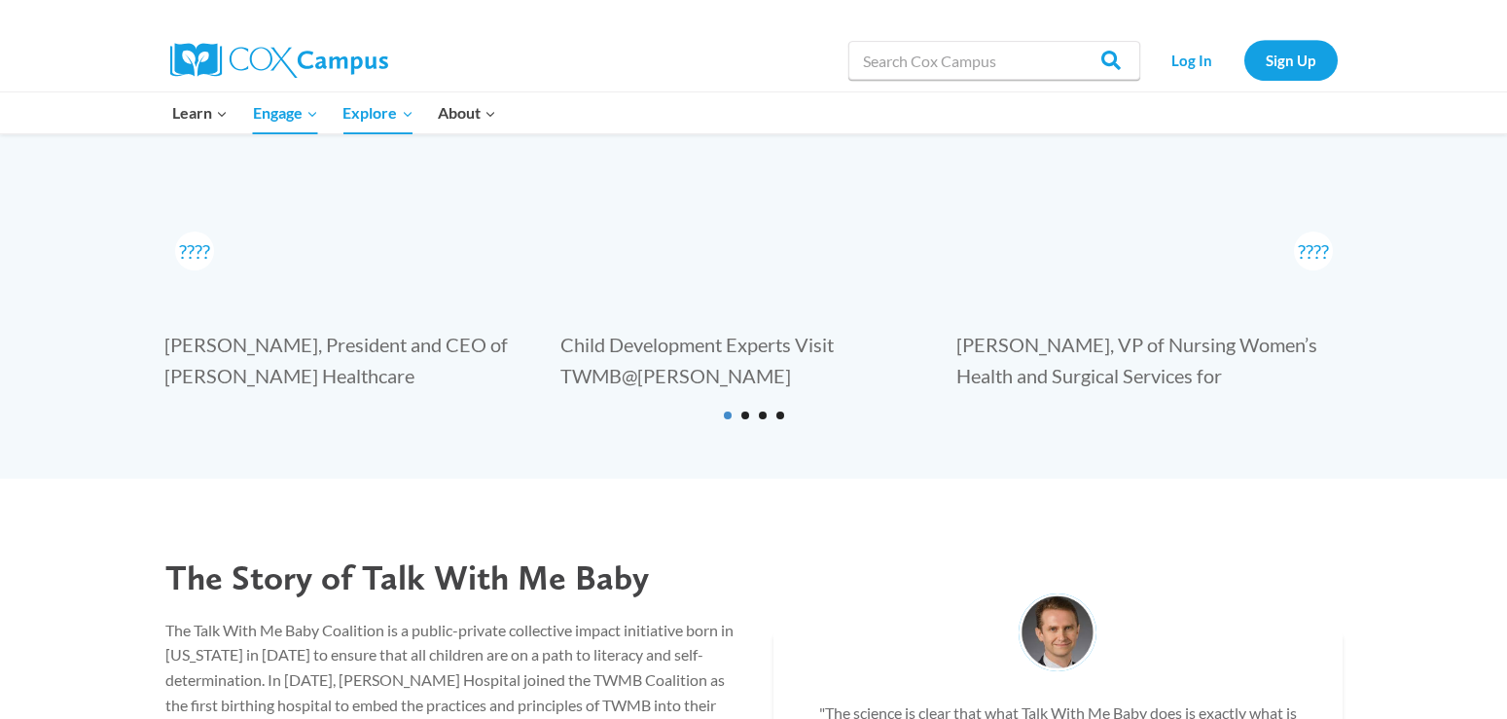
scroll to position [2348, 0]
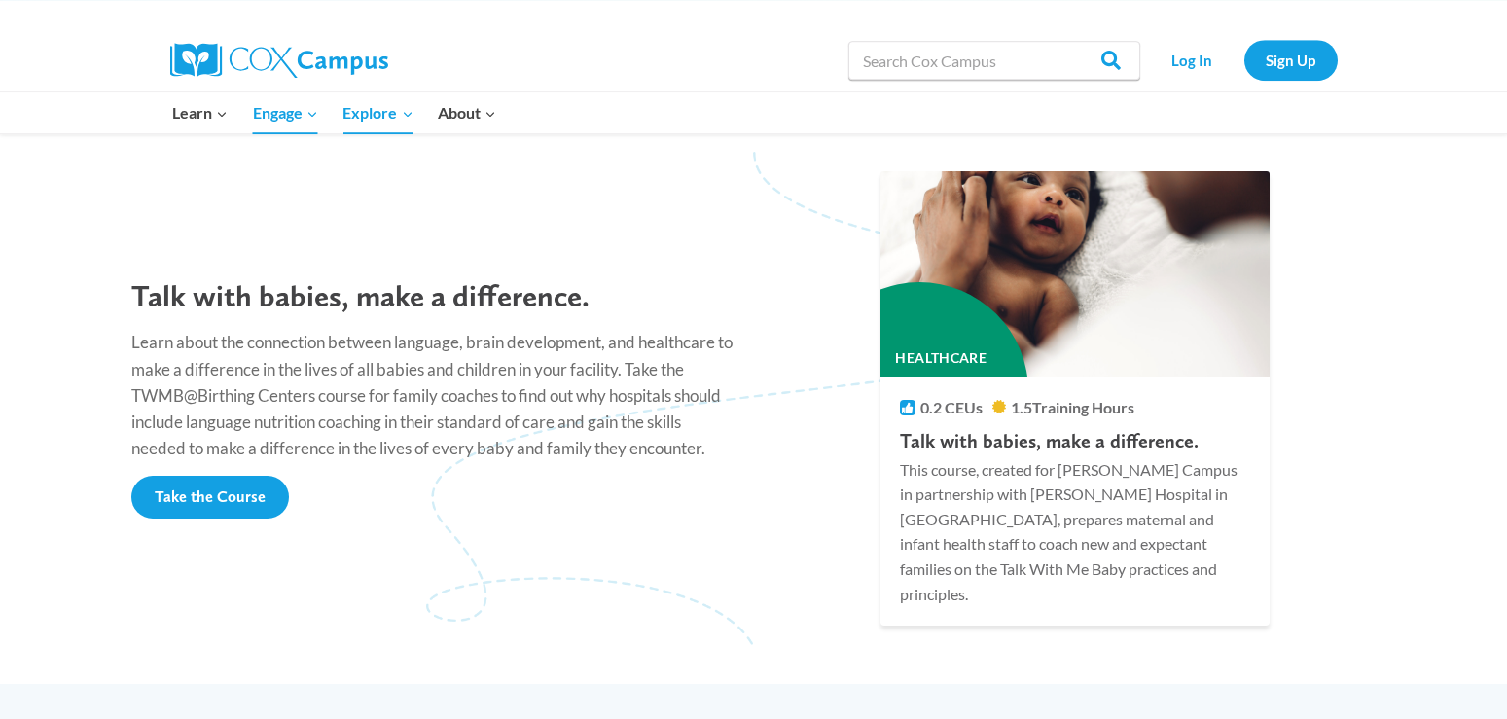
drag, startPoint x: 1500, startPoint y: 7, endPoint x: 1493, endPoint y: 38, distance: 31.9
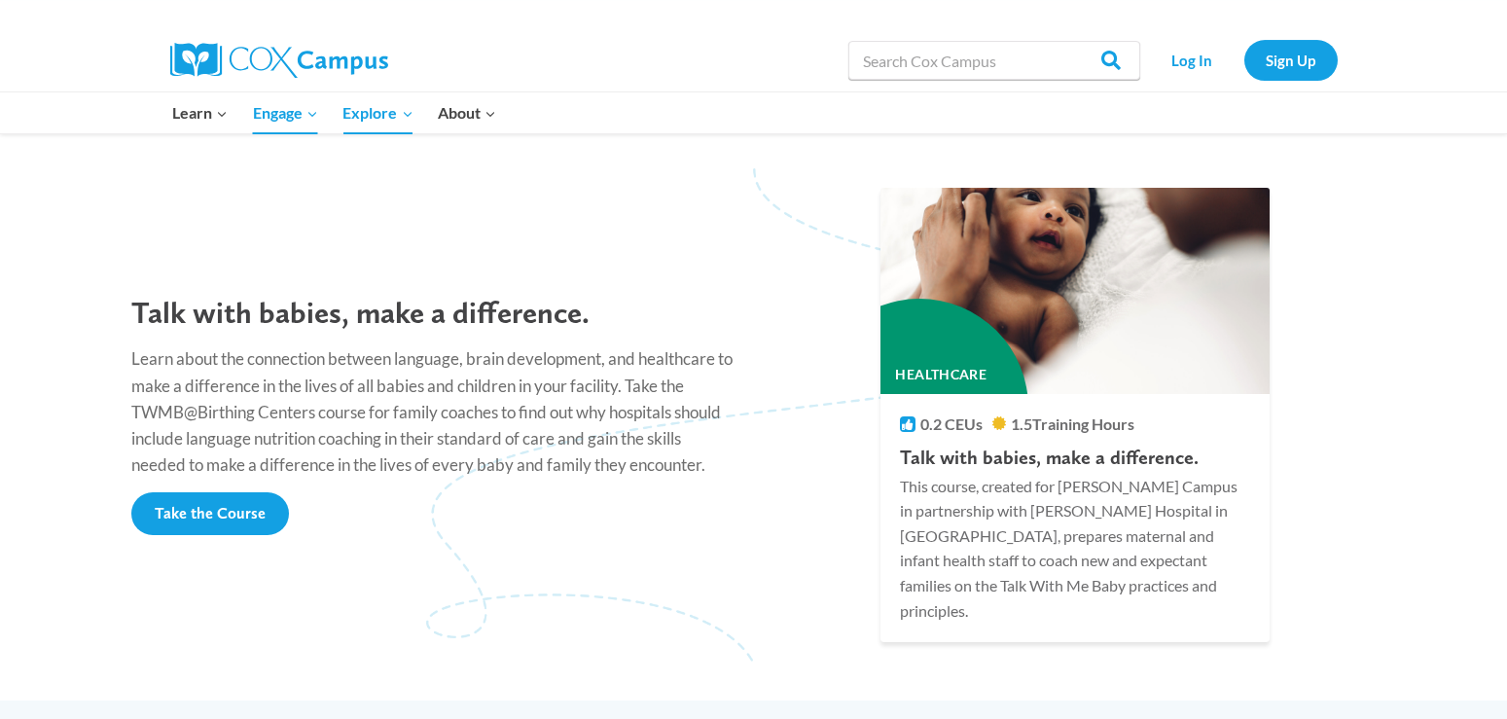
scroll to position [1637, 0]
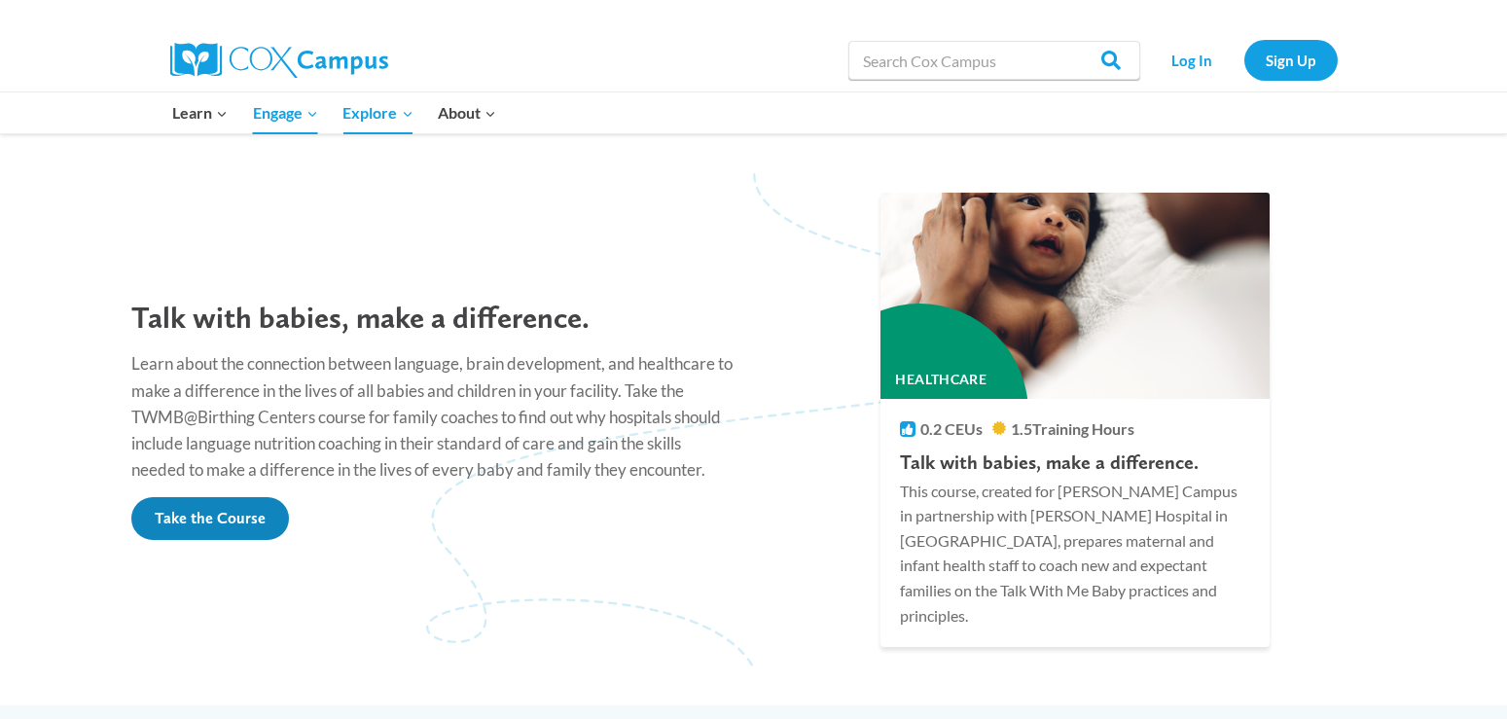
click at [224, 509] on span "Take the Course" at bounding box center [210, 518] width 111 height 18
